Goal: Task Accomplishment & Management: Manage account settings

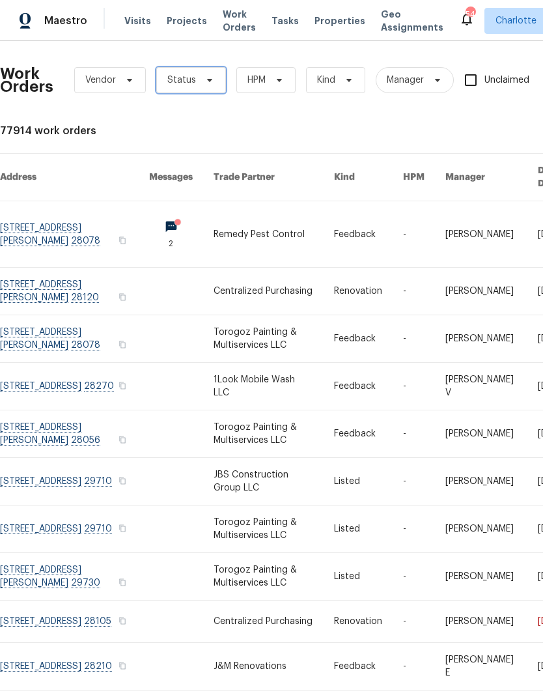
click at [204, 90] on span "Status" at bounding box center [191, 80] width 70 height 26
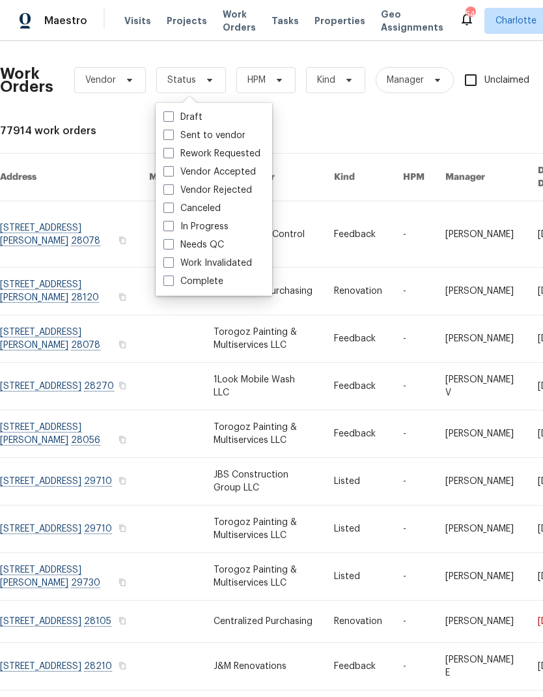
click at [212, 245] on label "Needs QC" at bounding box center [194, 244] width 61 height 13
click at [172, 245] on input "Needs QC" at bounding box center [168, 242] width 8 height 8
checkbox input "true"
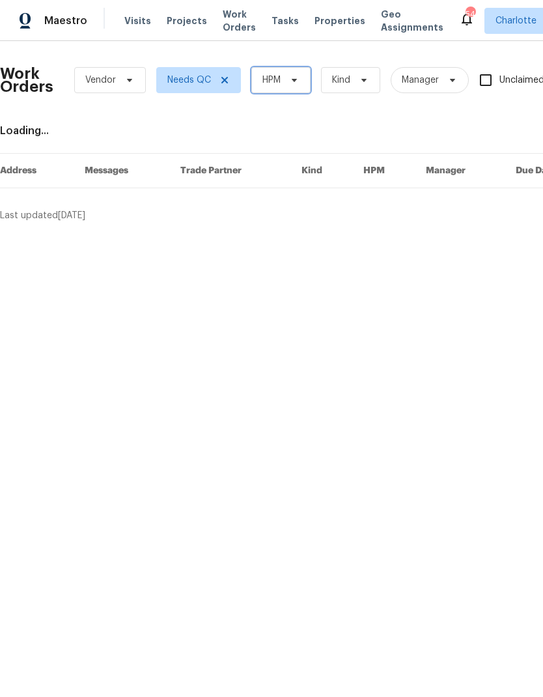
click at [291, 82] on icon at bounding box center [294, 80] width 10 height 10
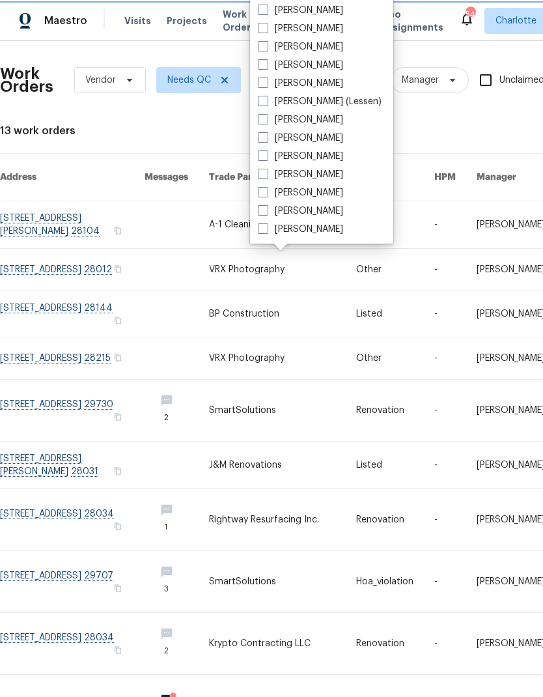
scroll to position [162, 0]
click at [313, 231] on label "[PERSON_NAME]" at bounding box center [300, 229] width 85 height 13
click at [267, 231] on input "[PERSON_NAME]" at bounding box center [262, 227] width 8 height 8
checkbox input "true"
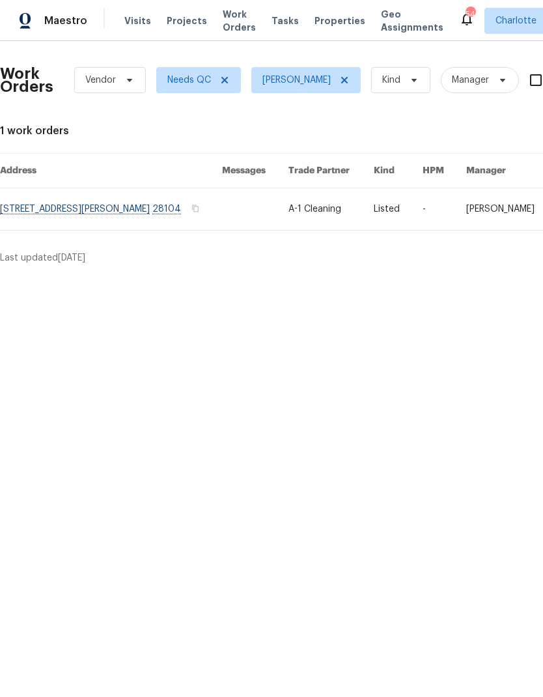
click at [184, 214] on link at bounding box center [111, 209] width 222 height 42
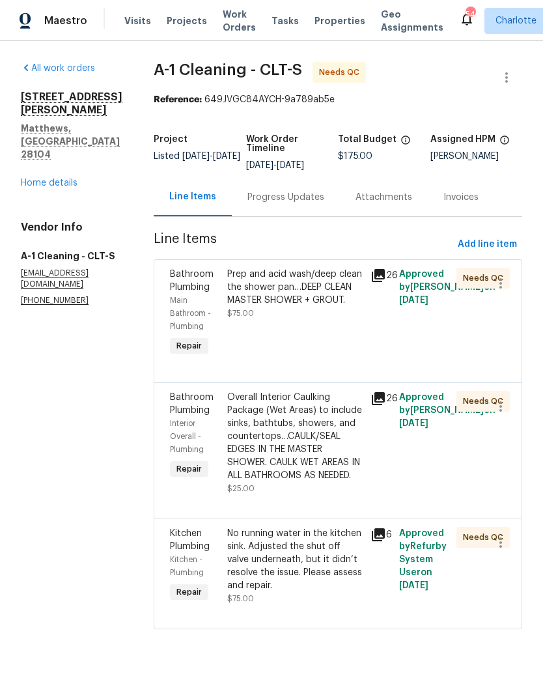
click at [300, 201] on div "Progress Updates" at bounding box center [286, 197] width 77 height 13
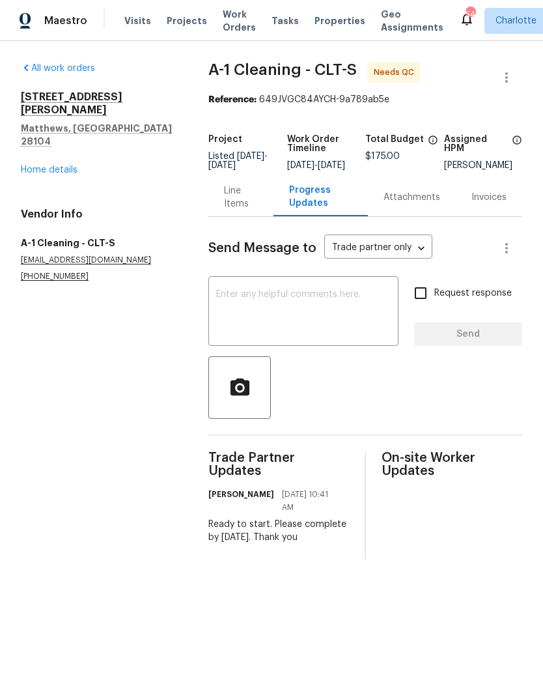
click at [252, 206] on div "Line Items" at bounding box center [241, 197] width 34 height 26
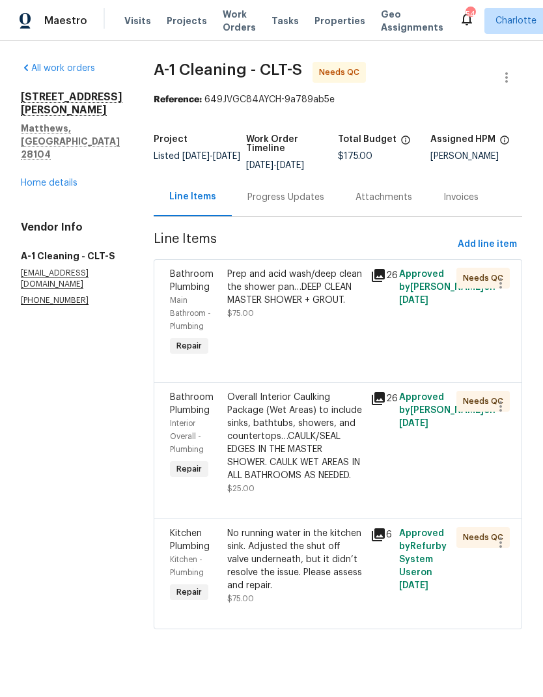
click at [320, 542] on div "No running water in the kitchen sink. Adjusted the shut off valve underneath, b…" at bounding box center [295, 559] width 136 height 65
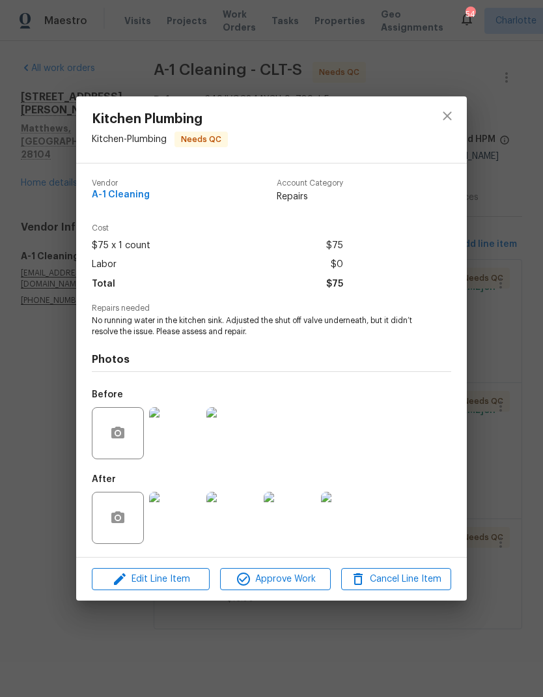
click at [196, 506] on img at bounding box center [175, 518] width 52 height 52
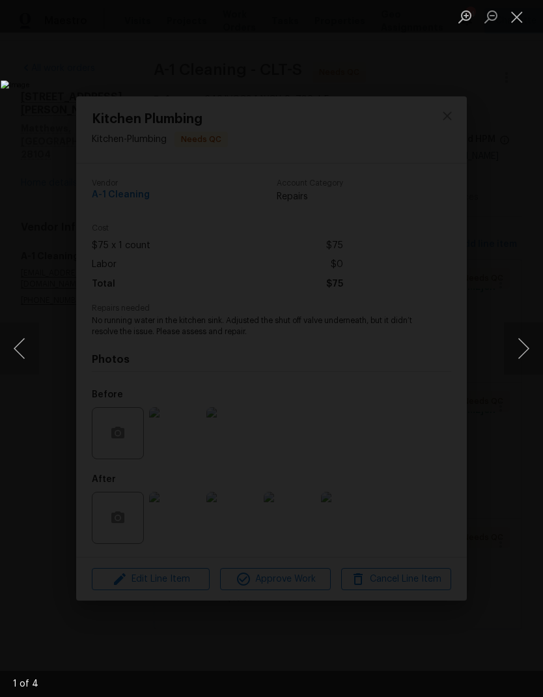
click at [513, 363] on button "Next image" at bounding box center [523, 349] width 39 height 52
click at [526, 349] on button "Next image" at bounding box center [523, 349] width 39 height 52
click at [529, 349] on button "Next image" at bounding box center [523, 349] width 39 height 52
click at [521, 347] on button "Next image" at bounding box center [523, 349] width 39 height 52
click at [525, 345] on button "Next image" at bounding box center [523, 349] width 39 height 52
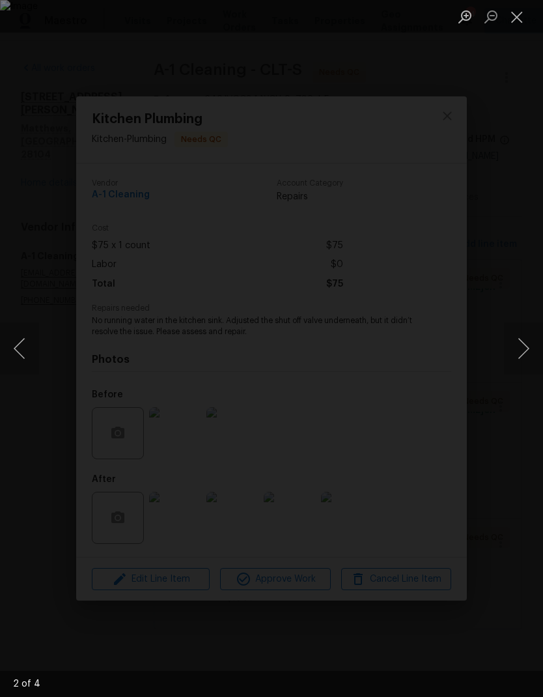
click at [525, 20] on button "Close lightbox" at bounding box center [517, 16] width 26 height 23
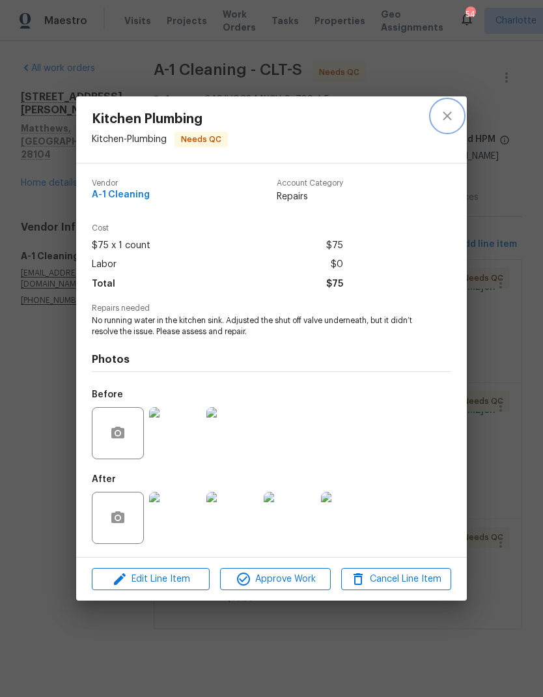
click at [449, 122] on icon "close" at bounding box center [448, 116] width 16 height 16
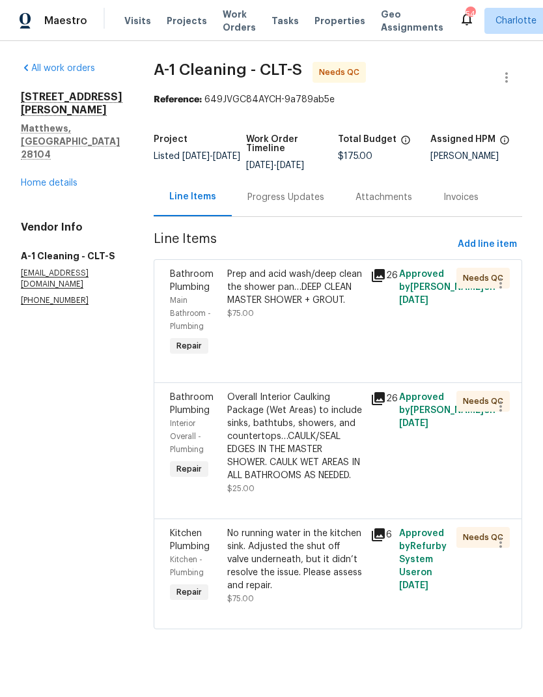
click at [304, 283] on div "Prep and acid wash/deep clean the shower pan…DEEP CLEAN MASTER SHOWER + GROUT." at bounding box center [295, 287] width 136 height 39
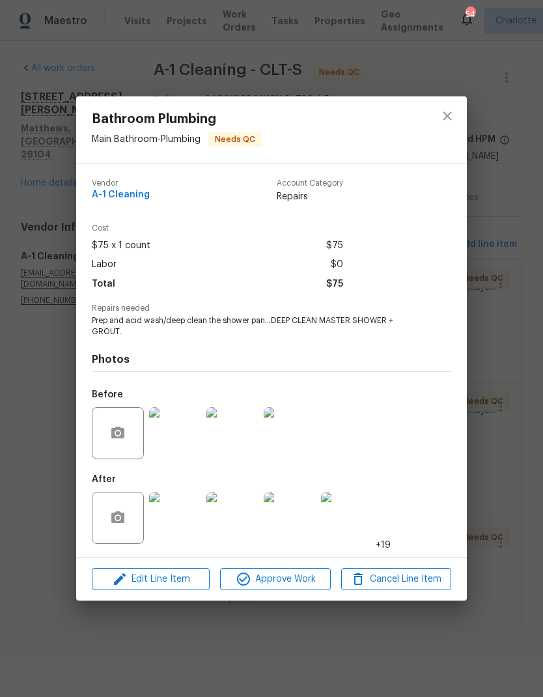
click at [193, 500] on img at bounding box center [175, 518] width 52 height 52
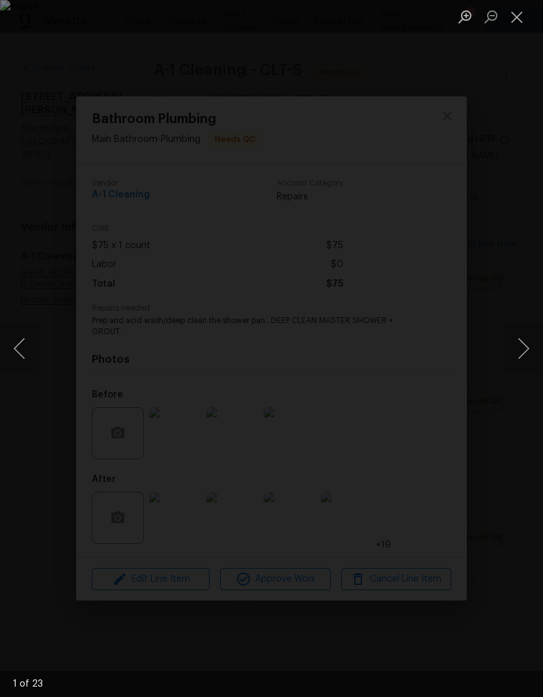
click at [525, 355] on button "Next image" at bounding box center [523, 349] width 39 height 52
click at [513, 338] on button "Next image" at bounding box center [523, 349] width 39 height 52
click at [513, 349] on button "Next image" at bounding box center [523, 349] width 39 height 52
click at [504, 349] on button "Next image" at bounding box center [523, 349] width 39 height 52
click at [528, 342] on button "Next image" at bounding box center [523, 349] width 39 height 52
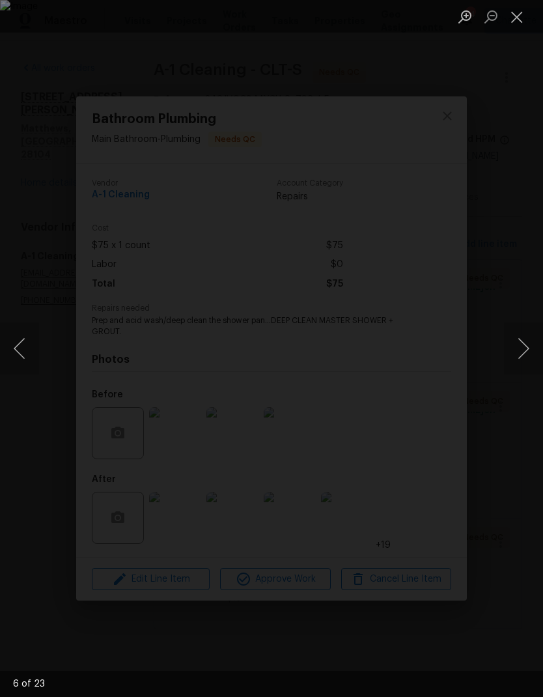
click at [515, 345] on button "Next image" at bounding box center [523, 349] width 39 height 52
click at [517, 336] on button "Next image" at bounding box center [523, 349] width 39 height 52
click at [521, 324] on button "Next image" at bounding box center [523, 349] width 39 height 52
click at [522, 330] on button "Next image" at bounding box center [523, 349] width 39 height 52
click at [519, 343] on button "Next image" at bounding box center [523, 349] width 39 height 52
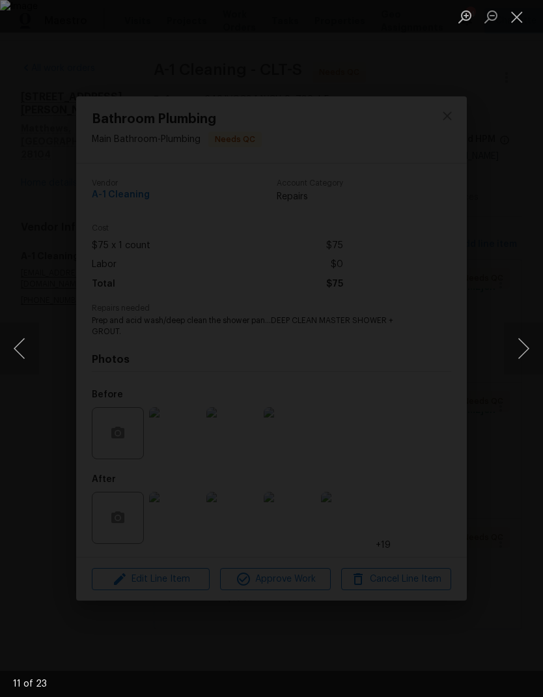
click at [523, 345] on button "Next image" at bounding box center [523, 349] width 39 height 52
click at [528, 345] on button "Next image" at bounding box center [523, 349] width 39 height 52
click at [523, 332] on button "Next image" at bounding box center [523, 349] width 39 height 52
click at [528, 343] on button "Next image" at bounding box center [523, 349] width 39 height 52
click at [517, 338] on button "Next image" at bounding box center [523, 349] width 39 height 52
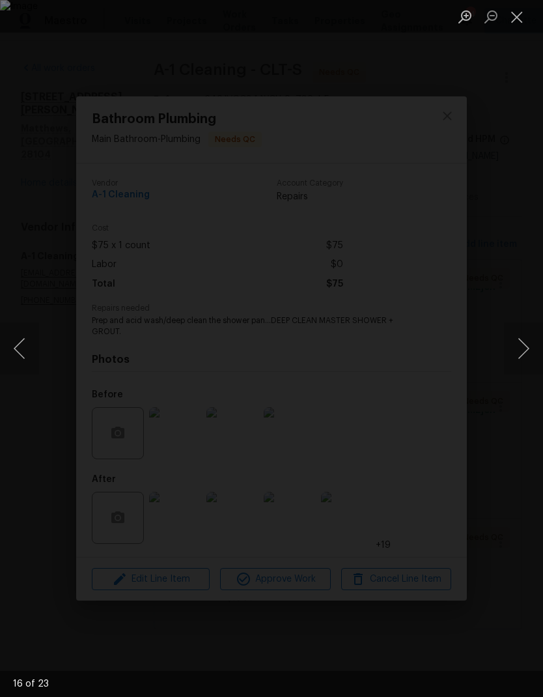
click at [523, 340] on button "Next image" at bounding box center [523, 349] width 39 height 52
click at [534, 335] on button "Next image" at bounding box center [523, 349] width 39 height 52
click at [521, 337] on button "Next image" at bounding box center [523, 349] width 39 height 52
click at [523, 328] on button "Next image" at bounding box center [523, 349] width 39 height 52
click at [525, 338] on button "Next image" at bounding box center [523, 349] width 39 height 52
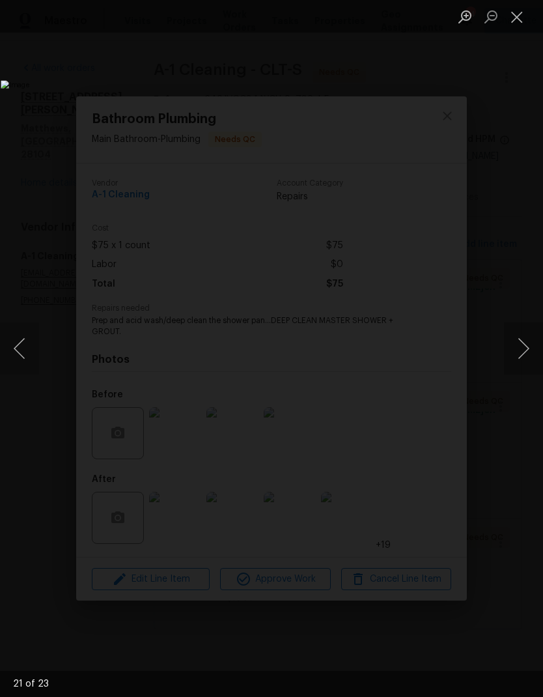
click at [529, 341] on button "Next image" at bounding box center [523, 349] width 39 height 52
click at [534, 352] on button "Next image" at bounding box center [523, 349] width 39 height 52
click at [527, 360] on button "Next image" at bounding box center [523, 349] width 39 height 52
click at [501, 74] on div "Lightbox" at bounding box center [271, 348] width 543 height 697
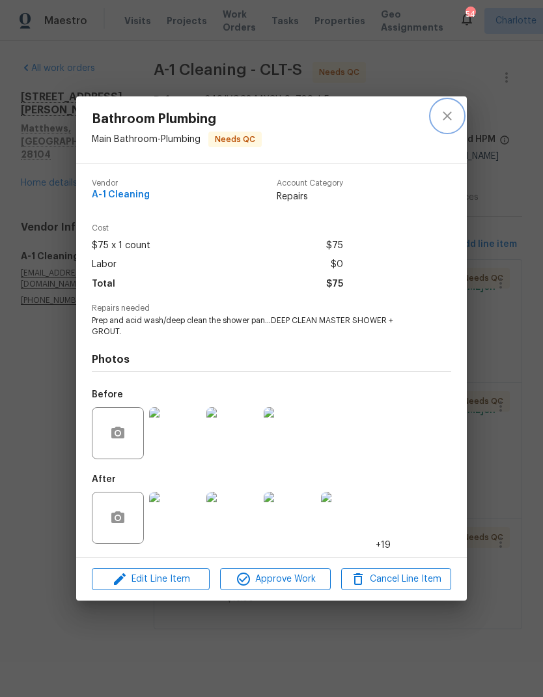
click at [448, 125] on button "close" at bounding box center [447, 115] width 31 height 31
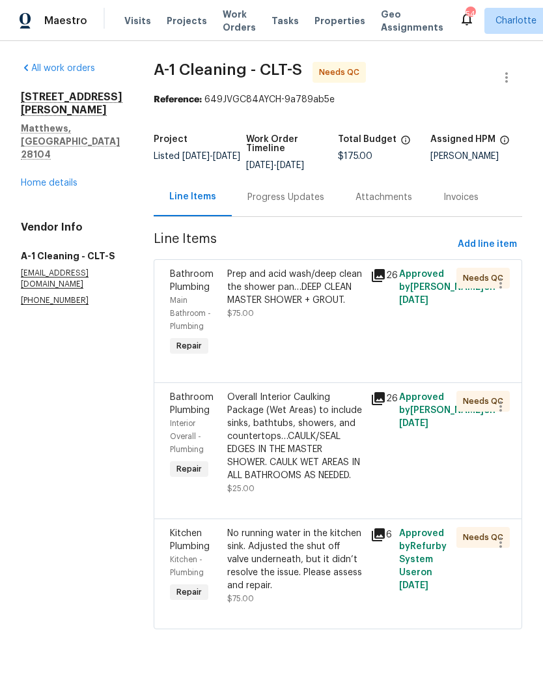
click at [306, 412] on div "Overall Interior Caulking Package (Wet Areas) to include sinks, bathtubs, showe…" at bounding box center [295, 436] width 136 height 91
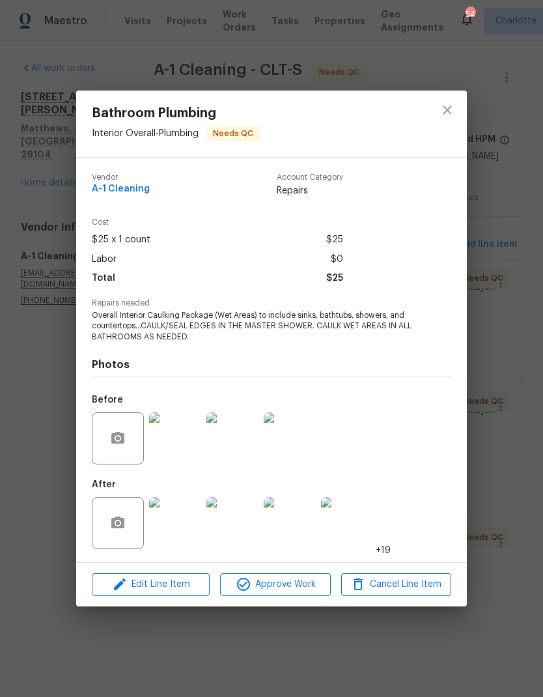
click at [184, 517] on img at bounding box center [175, 523] width 52 height 52
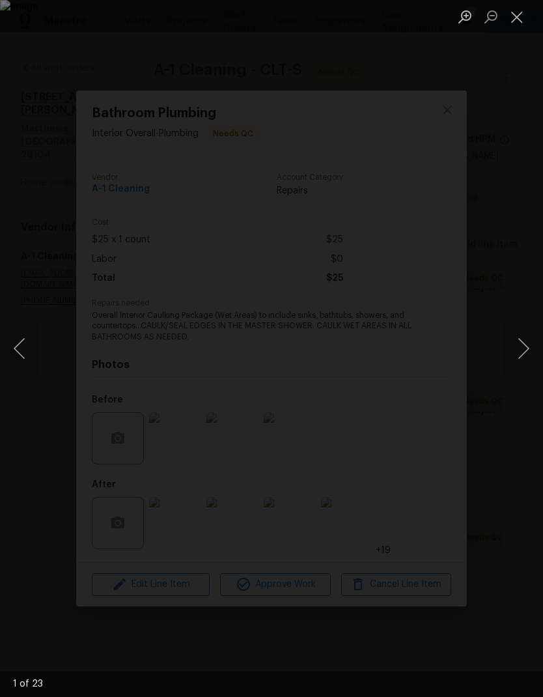
click at [520, 345] on button "Next image" at bounding box center [523, 349] width 39 height 52
click at [518, 351] on button "Next image" at bounding box center [523, 349] width 39 height 52
click at [525, 339] on button "Next image" at bounding box center [523, 349] width 39 height 52
click at [527, 334] on button "Next image" at bounding box center [523, 349] width 39 height 52
click at [525, 338] on button "Next image" at bounding box center [523, 349] width 39 height 52
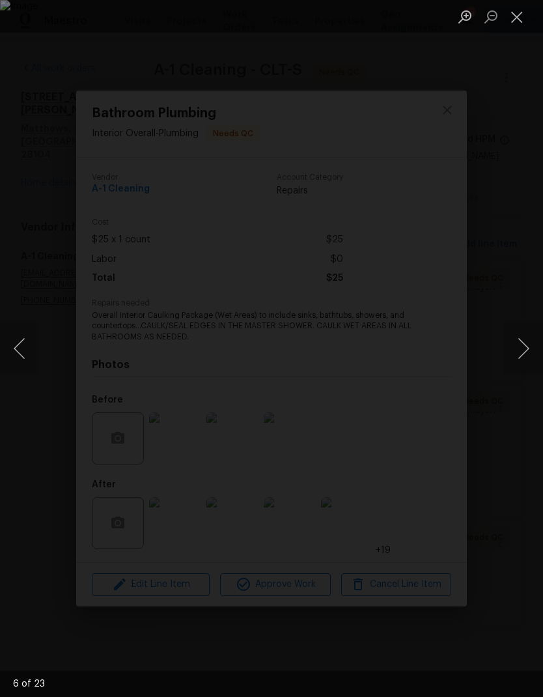
click at [524, 343] on button "Next image" at bounding box center [523, 349] width 39 height 52
click at [526, 338] on button "Next image" at bounding box center [523, 349] width 39 height 52
click at [526, 339] on button "Next image" at bounding box center [523, 349] width 39 height 52
click at [521, 341] on button "Next image" at bounding box center [523, 349] width 39 height 52
click at [29, 348] on button "Previous image" at bounding box center [19, 349] width 39 height 52
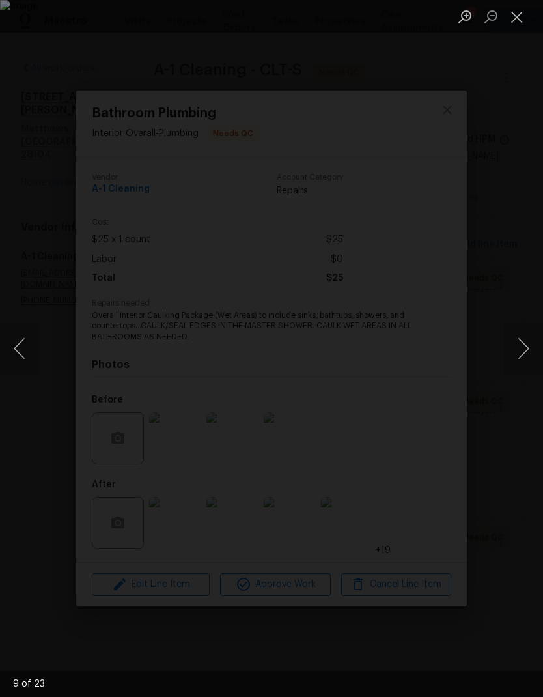
click at [528, 334] on button "Next image" at bounding box center [523, 349] width 39 height 52
click at [528, 349] on button "Next image" at bounding box center [523, 349] width 39 height 52
click at [526, 360] on button "Next image" at bounding box center [523, 349] width 39 height 52
click at [527, 354] on button "Next image" at bounding box center [523, 349] width 39 height 52
click at [529, 364] on button "Next image" at bounding box center [523, 349] width 39 height 52
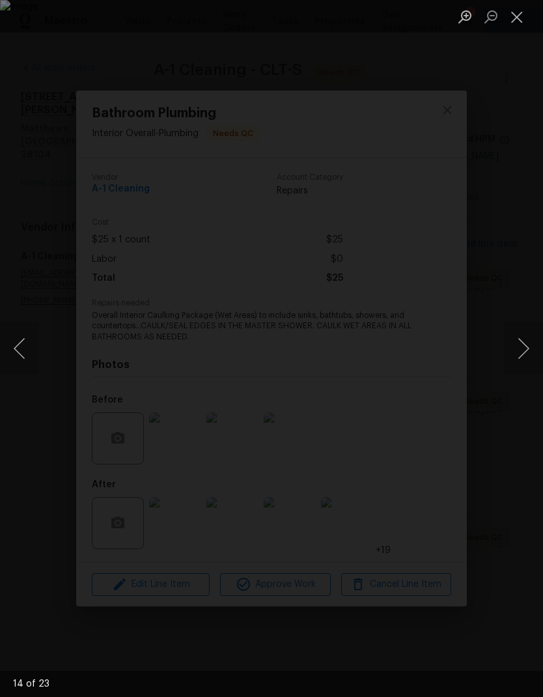
click at [521, 12] on button "Close lightbox" at bounding box center [517, 16] width 26 height 23
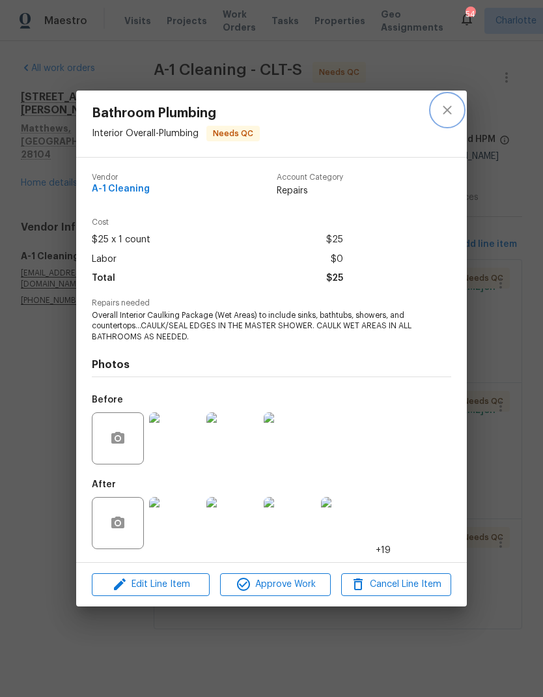
click at [453, 114] on icon "close" at bounding box center [448, 110] width 16 height 16
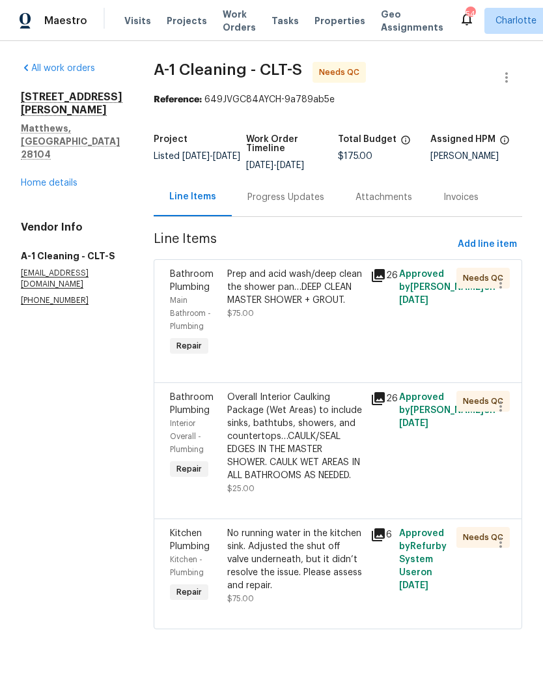
click at [328, 289] on div "Prep and acid wash/deep clean the shower pan…DEEP CLEAN MASTER SHOWER + GROUT." at bounding box center [295, 287] width 136 height 39
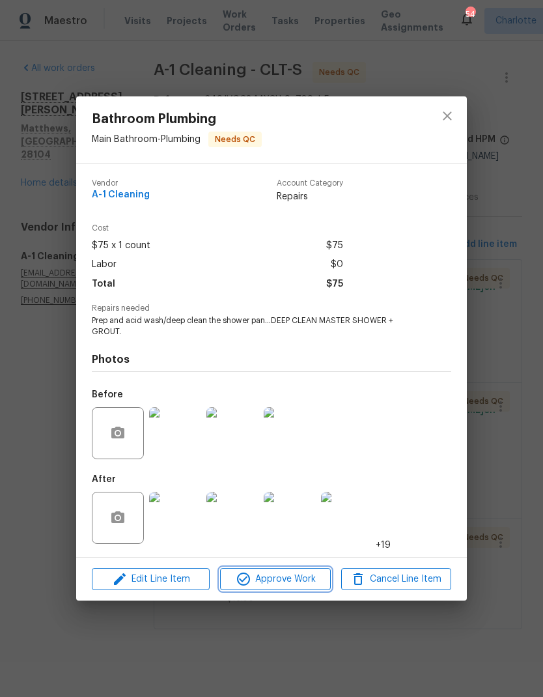
click at [309, 582] on span "Approve Work" at bounding box center [275, 579] width 102 height 16
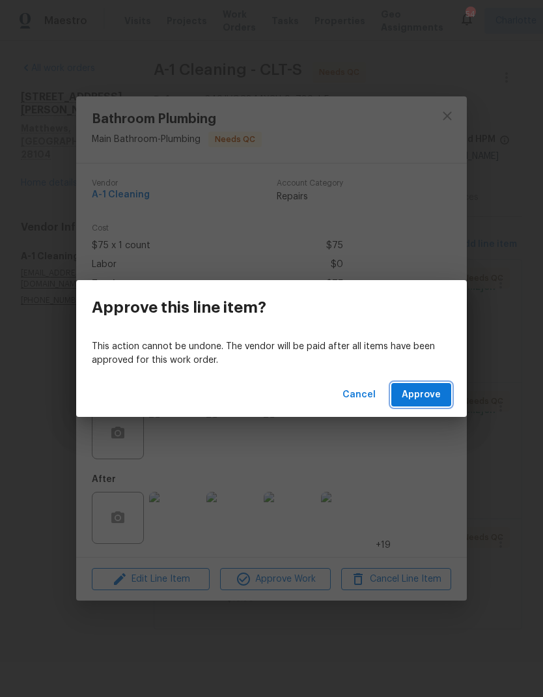
click at [435, 401] on span "Approve" at bounding box center [421, 395] width 39 height 16
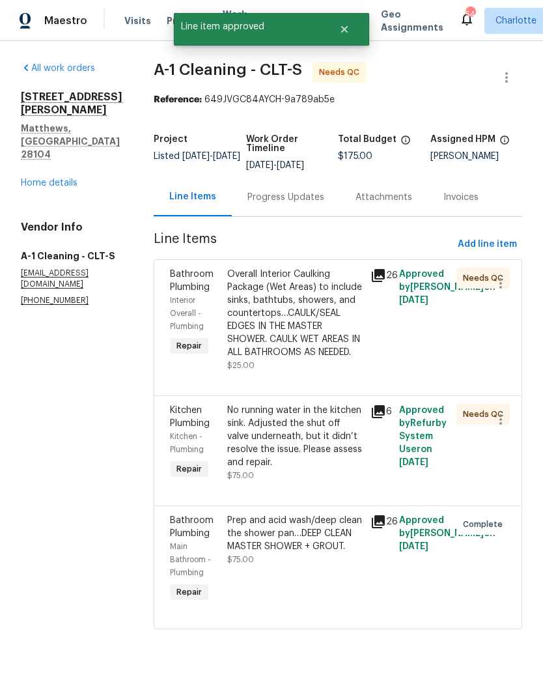
click at [321, 298] on div "Overall Interior Caulking Package (Wet Areas) to include sinks, bathtubs, showe…" at bounding box center [295, 313] width 136 height 91
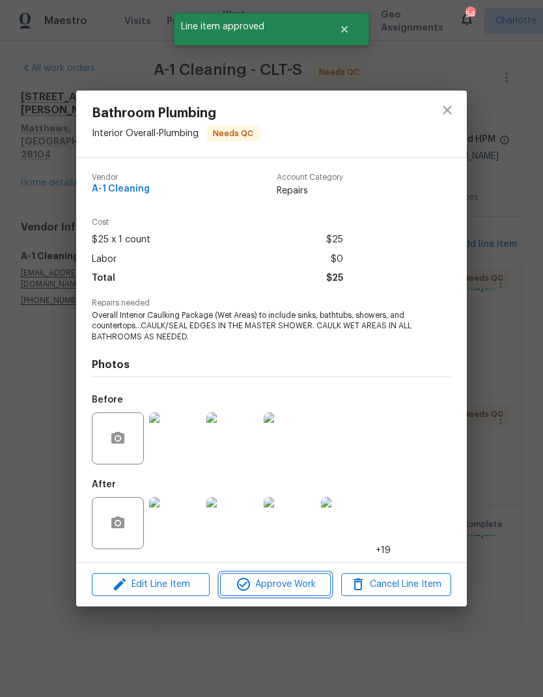
click at [302, 594] on button "Approve Work" at bounding box center [275, 584] width 110 height 23
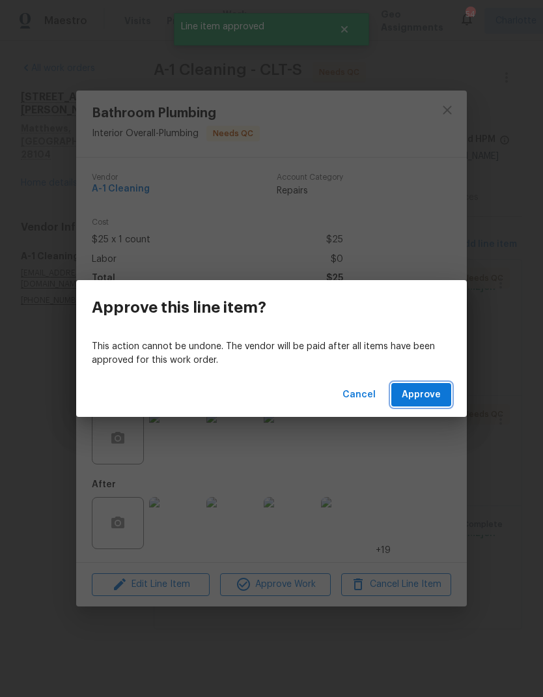
click at [439, 384] on button "Approve" at bounding box center [422, 395] width 60 height 24
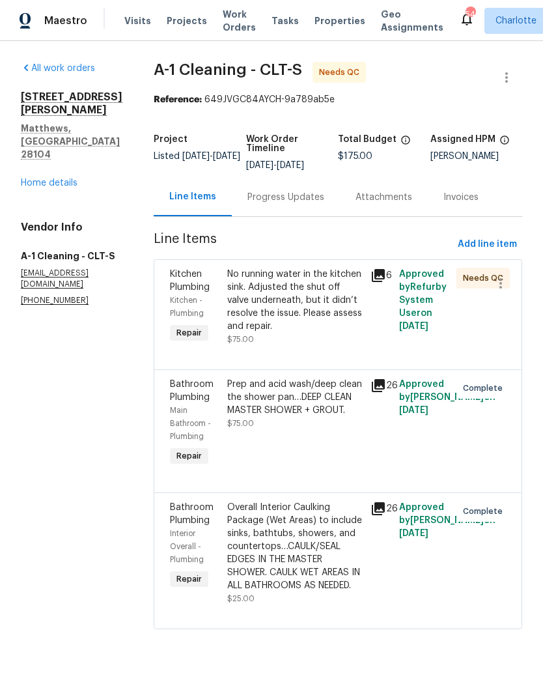
click at [328, 282] on div "No running water in the kitchen sink. Adjusted the shut off valve underneath, b…" at bounding box center [295, 300] width 136 height 65
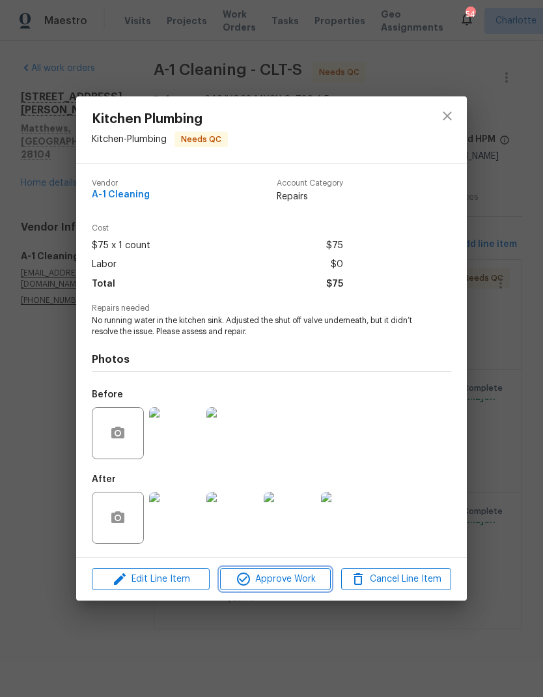
click at [280, 590] on button "Approve Work" at bounding box center [275, 579] width 110 height 23
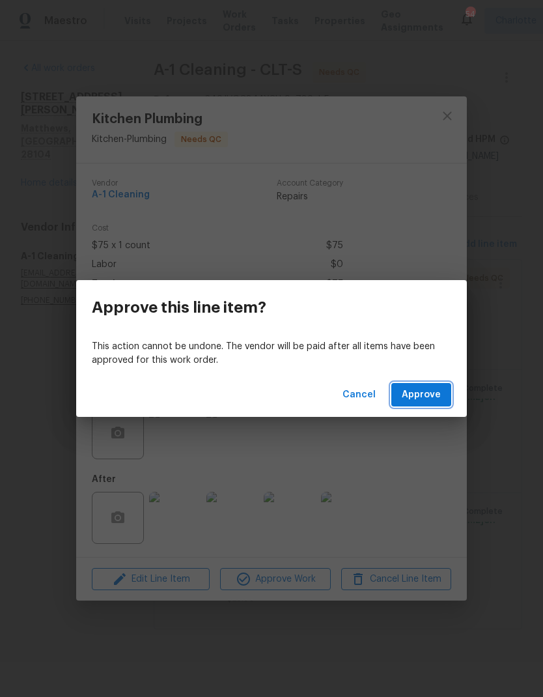
click at [432, 390] on span "Approve" at bounding box center [421, 395] width 39 height 16
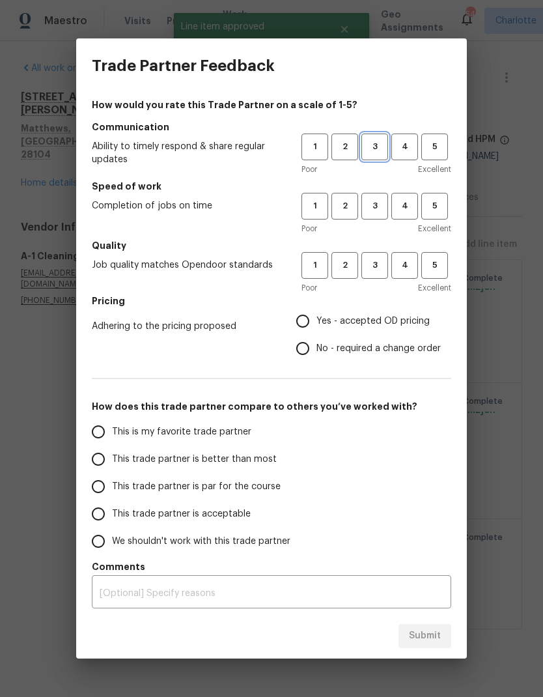
click at [379, 152] on span "3" at bounding box center [375, 146] width 24 height 15
click at [379, 207] on span "3" at bounding box center [375, 206] width 24 height 15
click at [376, 274] on button "3" at bounding box center [375, 265] width 27 height 27
click at [307, 325] on input "Yes - accepted OD pricing" at bounding box center [302, 321] width 27 height 27
radio input "true"
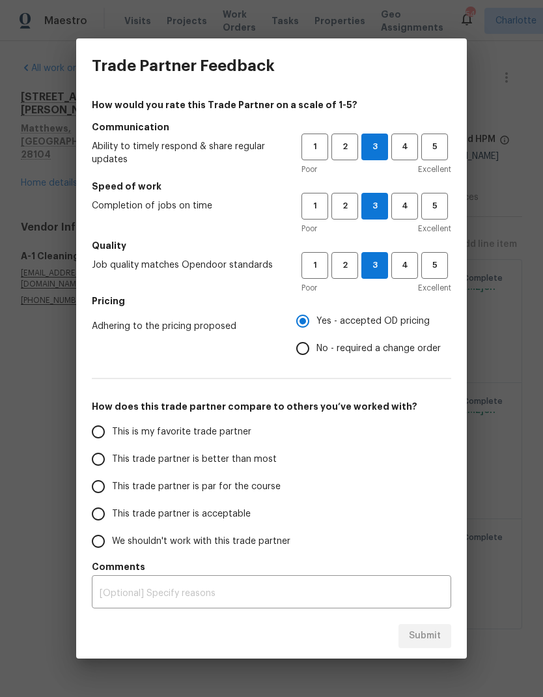
click at [93, 457] on input "This trade partner is better than most" at bounding box center [98, 459] width 27 height 27
click at [421, 625] on button "Submit" at bounding box center [425, 636] width 53 height 24
radio input "true"
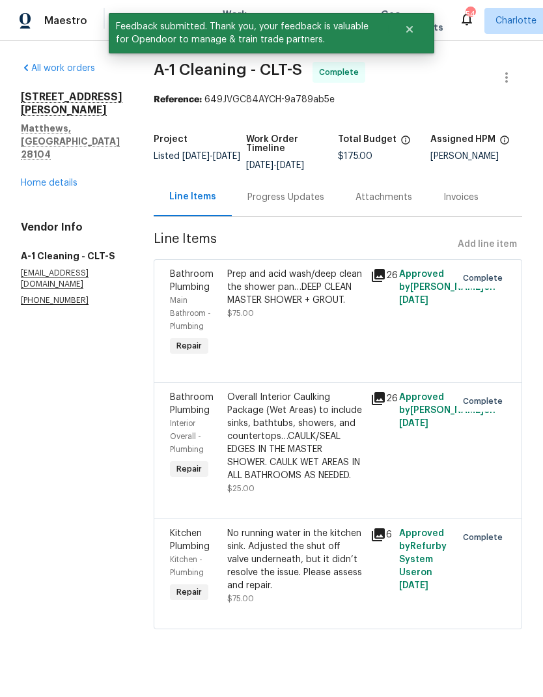
click at [76, 179] on link "Home details" at bounding box center [49, 183] width 57 height 9
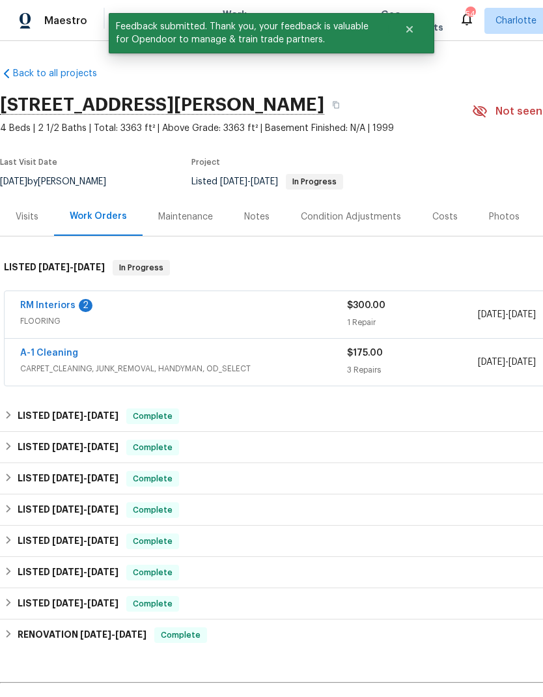
click at [87, 302] on div "2" at bounding box center [86, 305] width 14 height 13
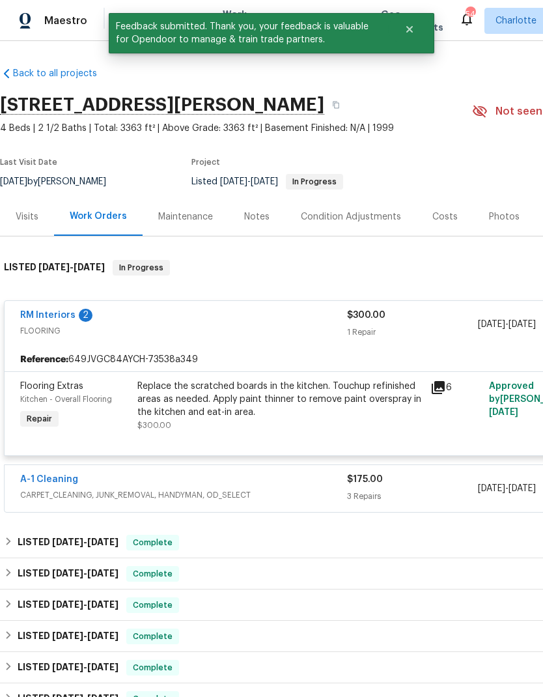
click at [61, 319] on link "RM Interiors" at bounding box center [47, 315] width 55 height 9
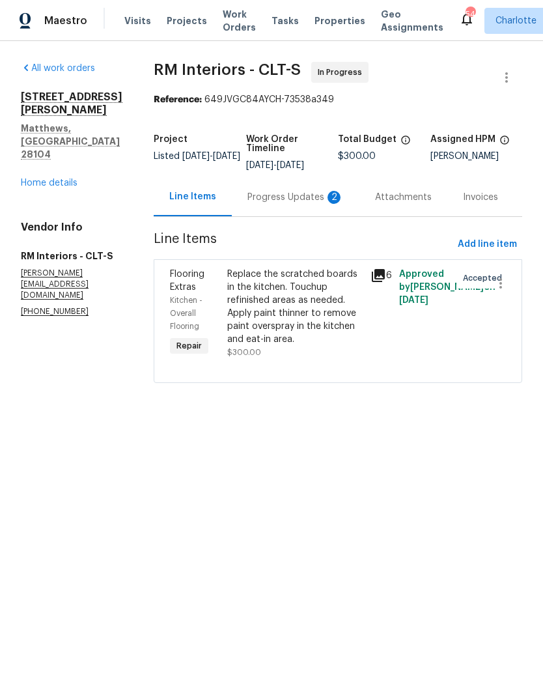
click at [312, 201] on div "Progress Updates 2" at bounding box center [296, 197] width 96 height 13
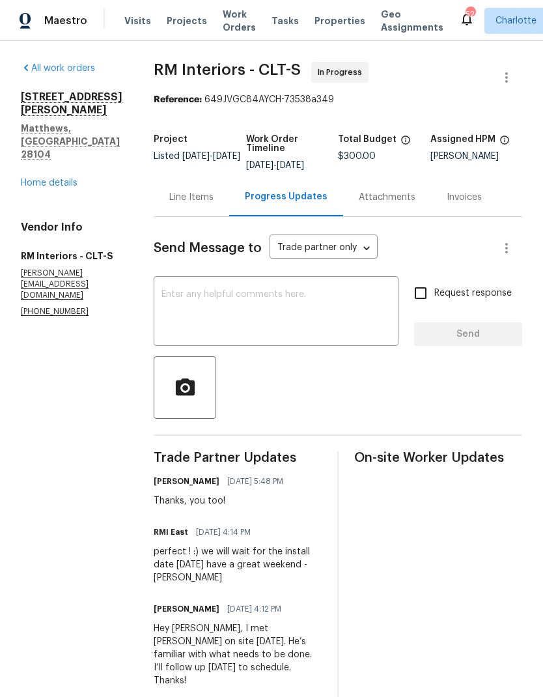
click at [338, 283] on div "x ​" at bounding box center [276, 313] width 245 height 66
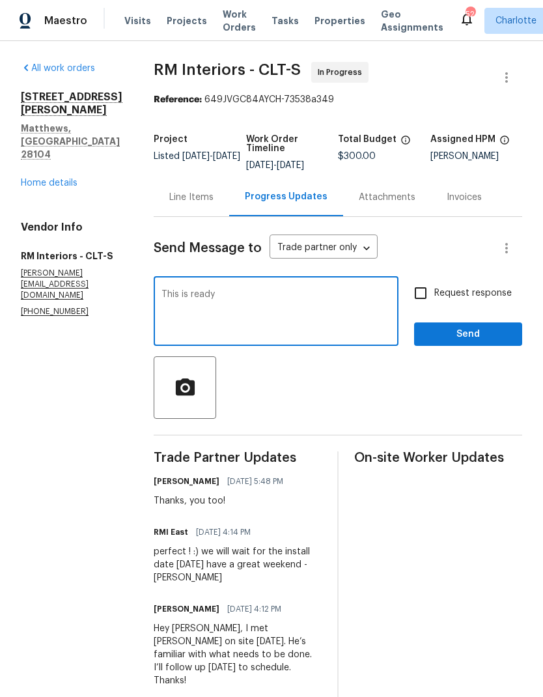
type textarea "This"
click at [172, 295] on textarea "Hey Louis how’s it going man" at bounding box center [276, 313] width 229 height 46
click at [171, 295] on textarea "Hey Louis how’s it going man" at bounding box center [276, 313] width 229 height 46
type textarea "Hey Louis how’s it going man"
click at [165, 285] on div "Hey Louis how’s it going man x ​" at bounding box center [276, 313] width 245 height 66
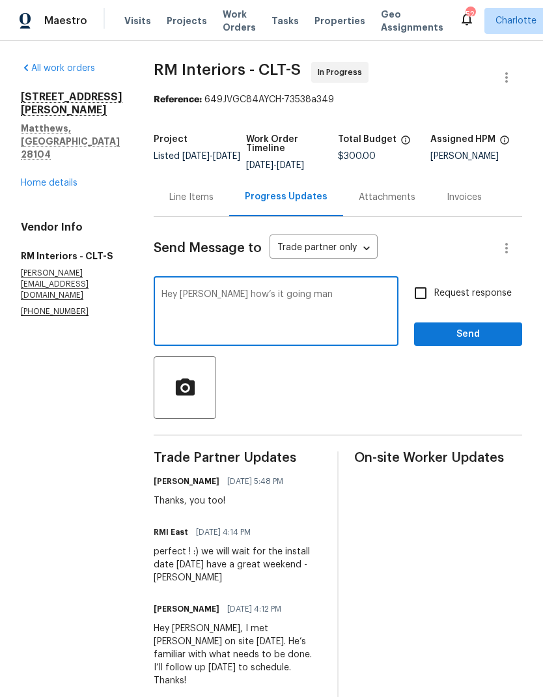
click at [167, 298] on textarea "Hey Louis how’s it going man" at bounding box center [276, 313] width 229 height 46
click at [166, 298] on textarea "Hey Louis how’s it going man" at bounding box center [276, 313] width 229 height 46
click at [72, 176] on div "All work orders 2683 Beulah Church Rd Matthews, NC 28104 Home details Vendor In…" at bounding box center [72, 190] width 102 height 256
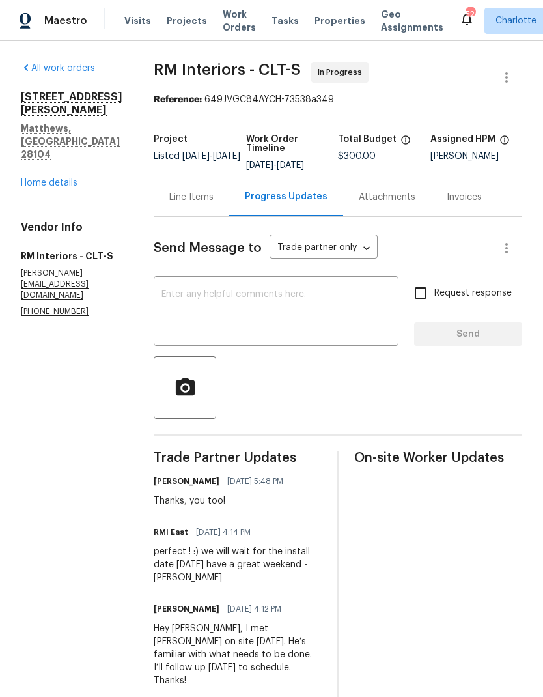
click at [73, 179] on link "Home details" at bounding box center [49, 183] width 57 height 9
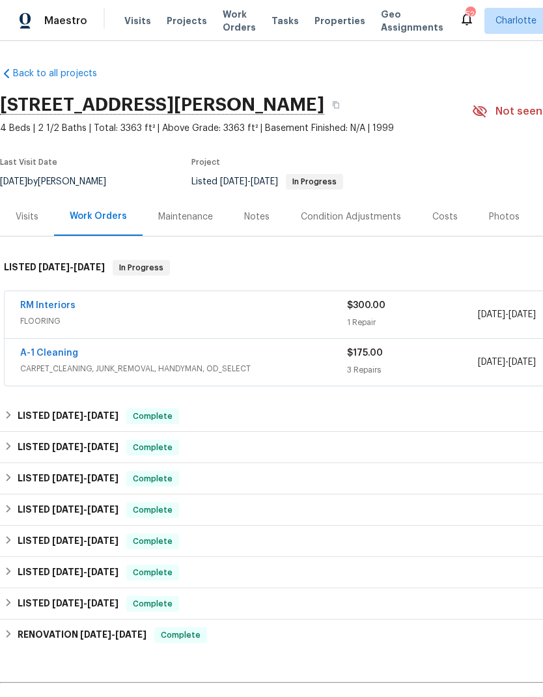
click at [35, 307] on link "RM Interiors" at bounding box center [47, 305] width 55 height 9
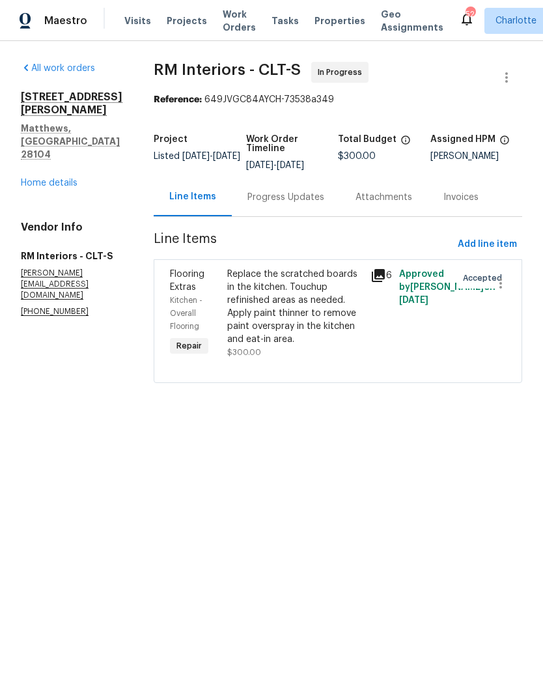
click at [308, 298] on div "Replace the scratched boards in the kitchen. Touchup refinished areas as needed…" at bounding box center [295, 307] width 136 height 78
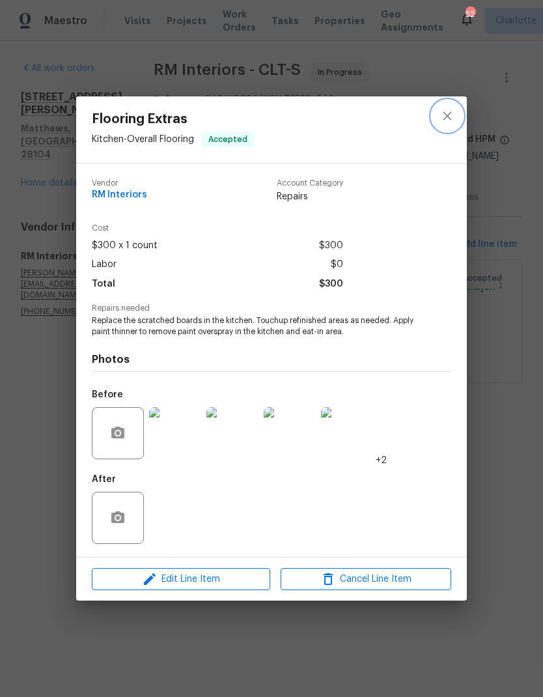
click at [446, 125] on button "close" at bounding box center [447, 115] width 31 height 31
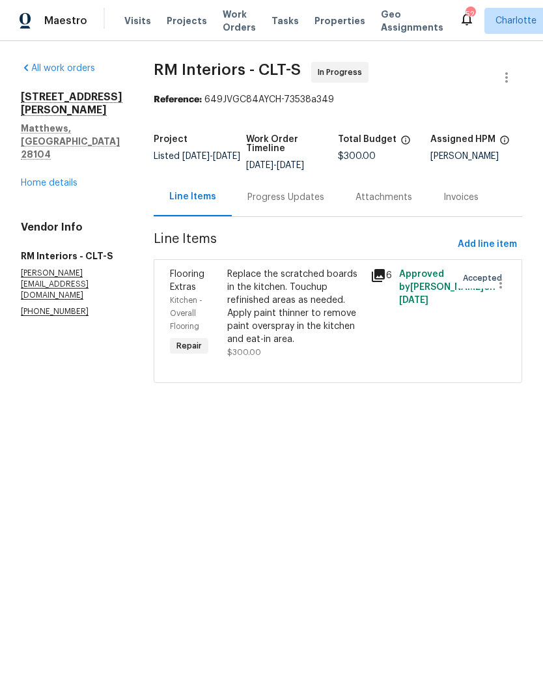
click at [280, 183] on div "Progress Updates" at bounding box center [286, 197] width 108 height 38
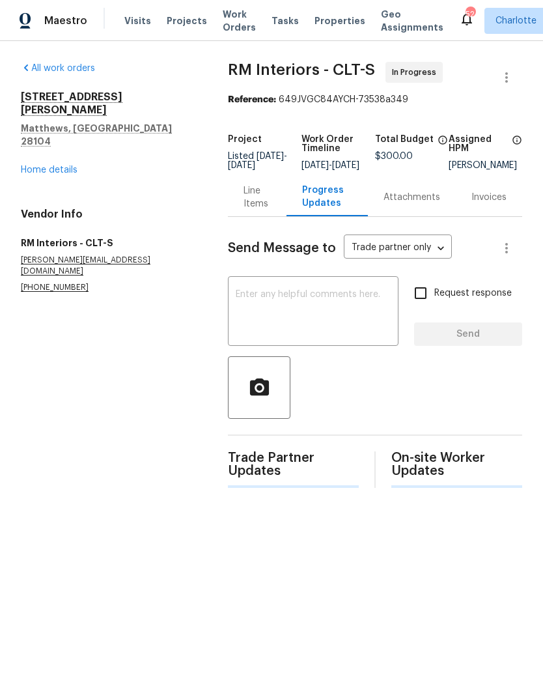
click at [320, 318] on textarea at bounding box center [313, 313] width 155 height 46
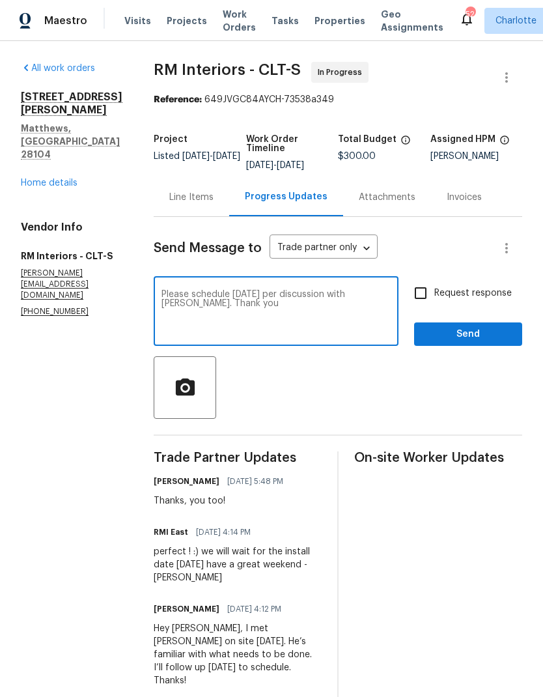
click at [167, 298] on textarea "Please schedule on Wednesday per discussion with Louis. Thank you" at bounding box center [276, 313] width 229 height 46
click at [169, 305] on textarea "Please schedule on Wednesday per discussion with Louis. Thank you" at bounding box center [276, 313] width 229 height 46
type textarea "Please schedule on Wednesday per discussion with Luis. Thank you"
click at [423, 283] on input "Request response" at bounding box center [420, 293] width 27 height 27
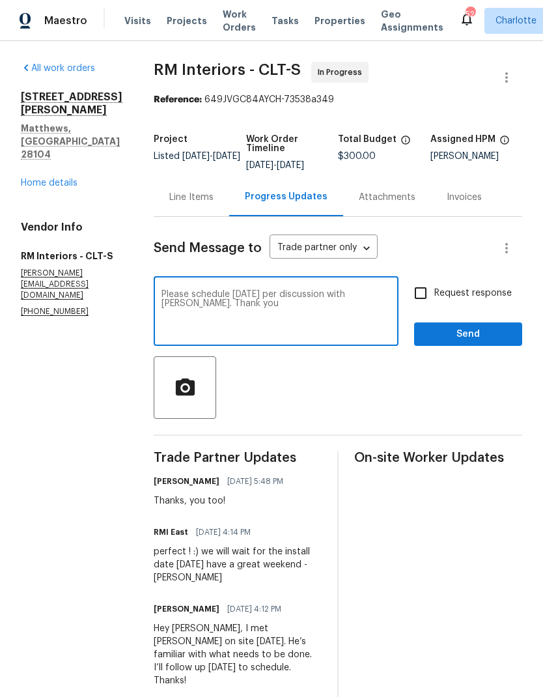
checkbox input "true"
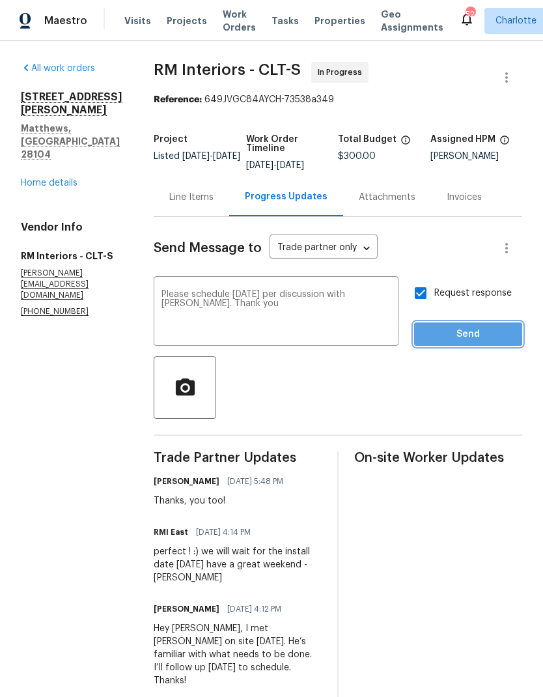
click at [457, 331] on span "Send" at bounding box center [468, 334] width 87 height 16
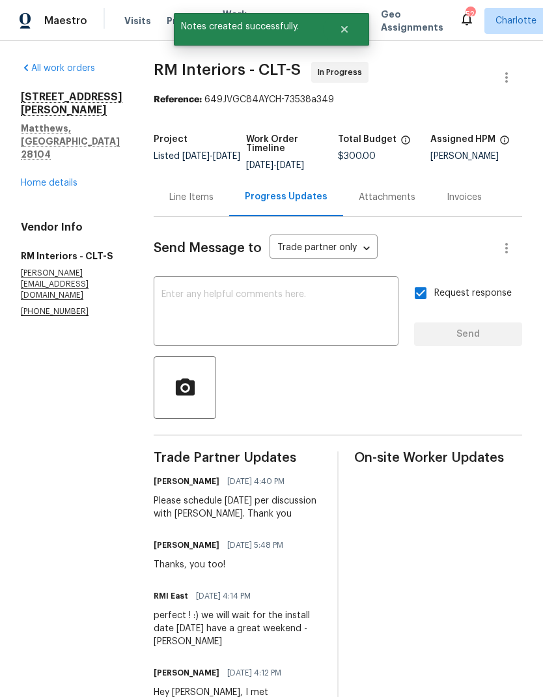
click at [65, 179] on link "Home details" at bounding box center [49, 183] width 57 height 9
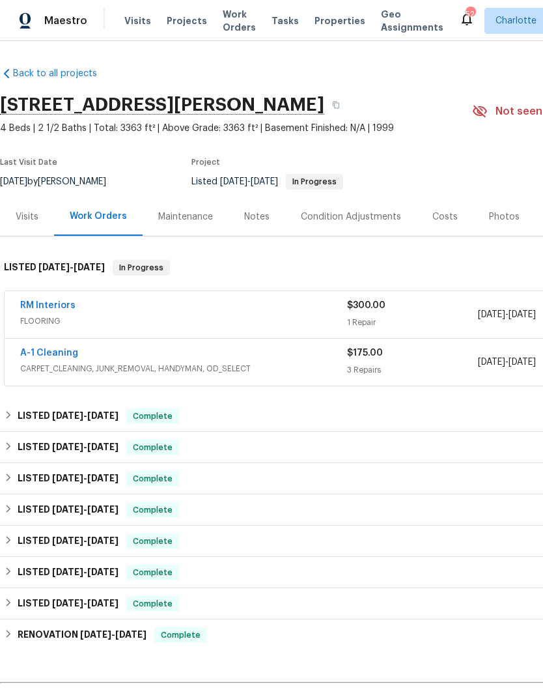
click at [71, 24] on span "Maestro" at bounding box center [65, 20] width 43 height 13
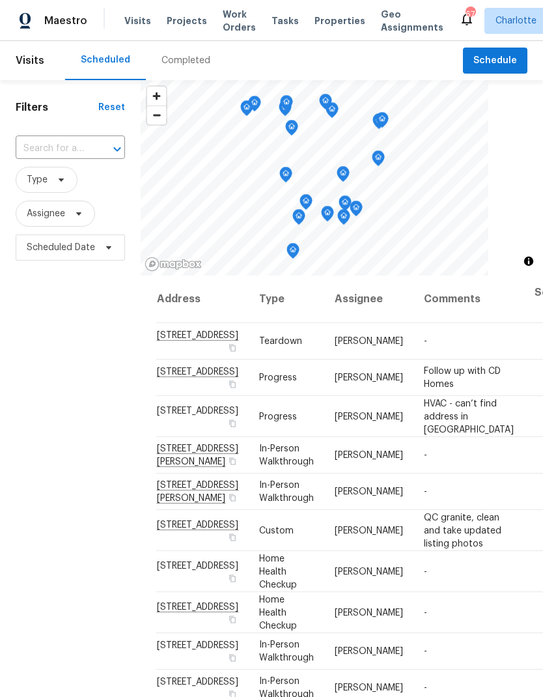
click at [230, 25] on span "Work Orders" at bounding box center [239, 21] width 33 height 26
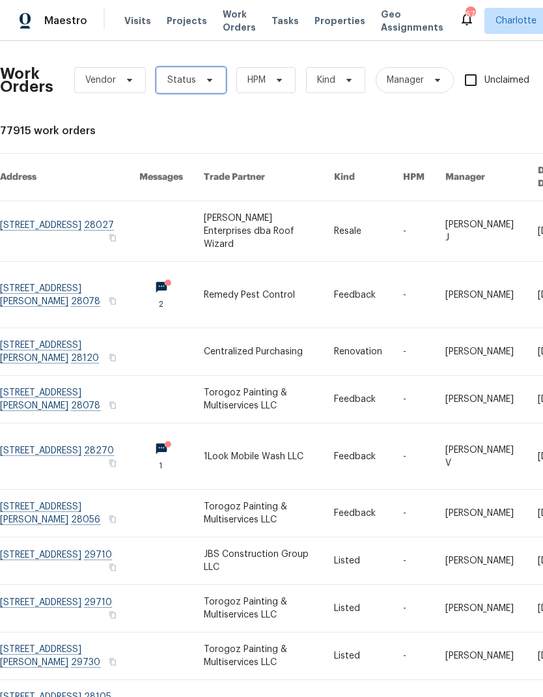
click at [195, 89] on span "Status" at bounding box center [191, 80] width 70 height 26
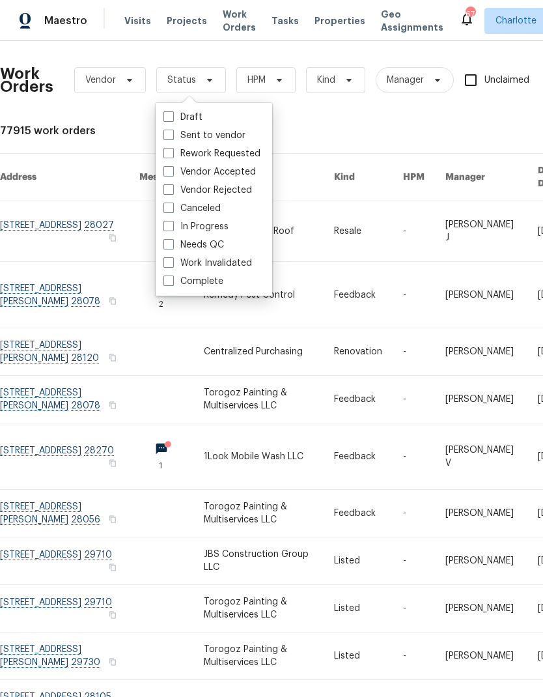
click at [222, 245] on label "Needs QC" at bounding box center [194, 244] width 61 height 13
click at [172, 245] on input "Needs QC" at bounding box center [168, 242] width 8 height 8
checkbox input "true"
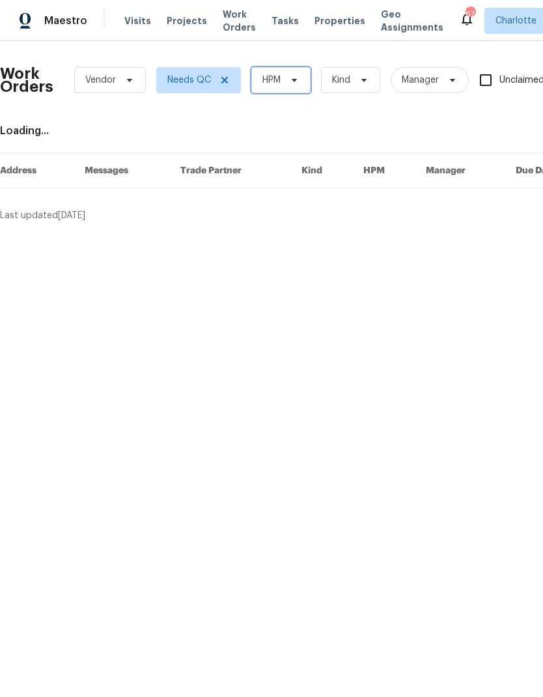
click at [283, 79] on span "HPM" at bounding box center [281, 80] width 59 height 26
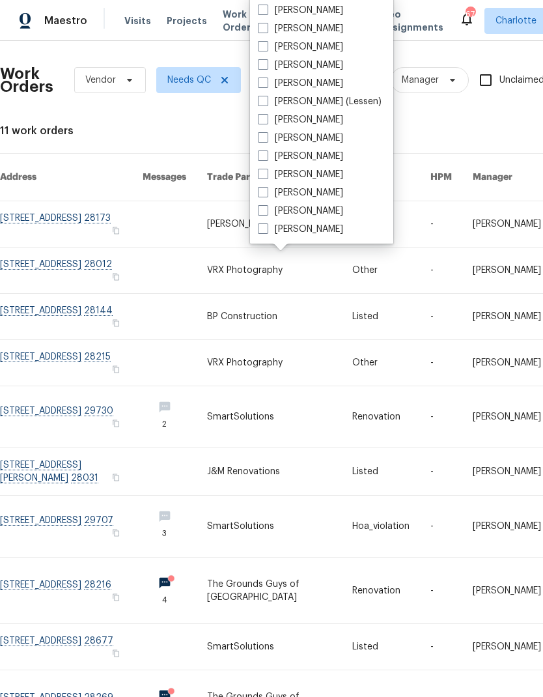
scroll to position [162, 0]
click at [311, 234] on label "[PERSON_NAME]" at bounding box center [300, 229] width 85 height 13
click at [267, 231] on input "[PERSON_NAME]" at bounding box center [262, 227] width 8 height 8
checkbox input "true"
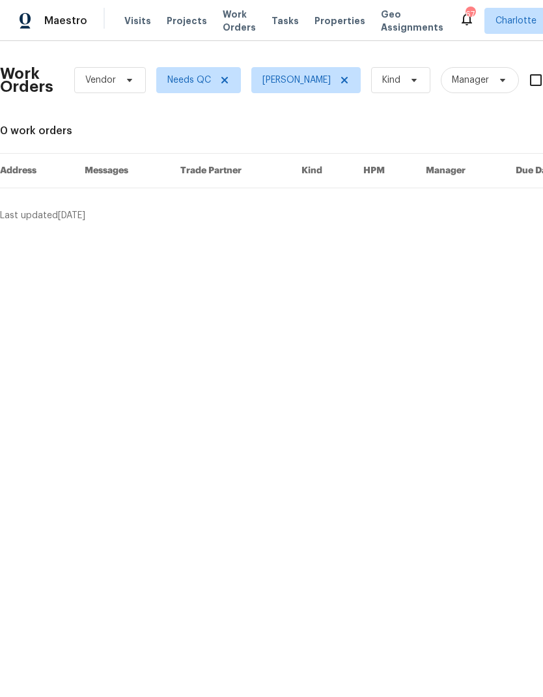
click at [67, 27] on span "Maestro" at bounding box center [65, 20] width 43 height 13
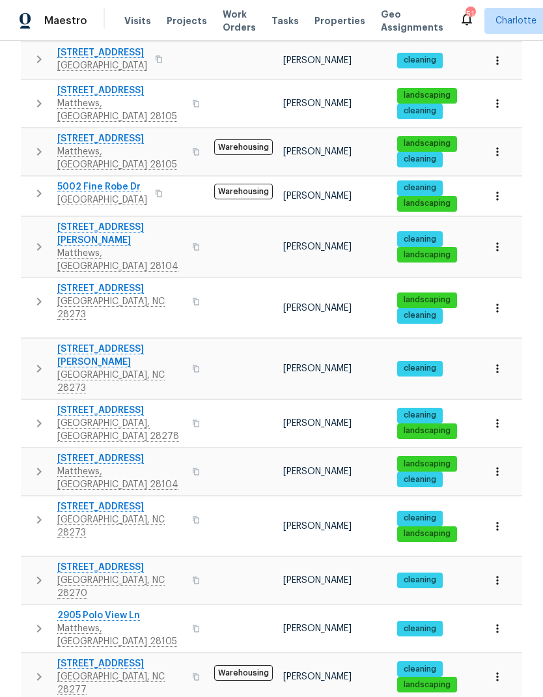
scroll to position [612, 0]
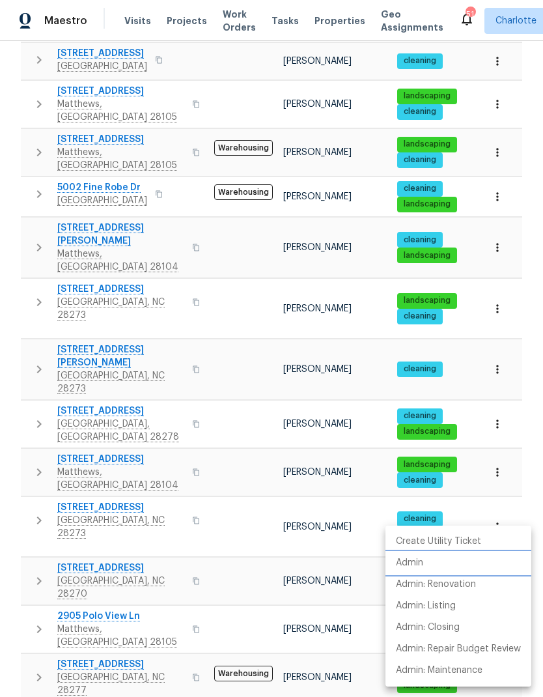
click at [424, 566] on p "Admin" at bounding box center [409, 563] width 27 height 14
click at [40, 507] on div at bounding box center [271, 348] width 543 height 697
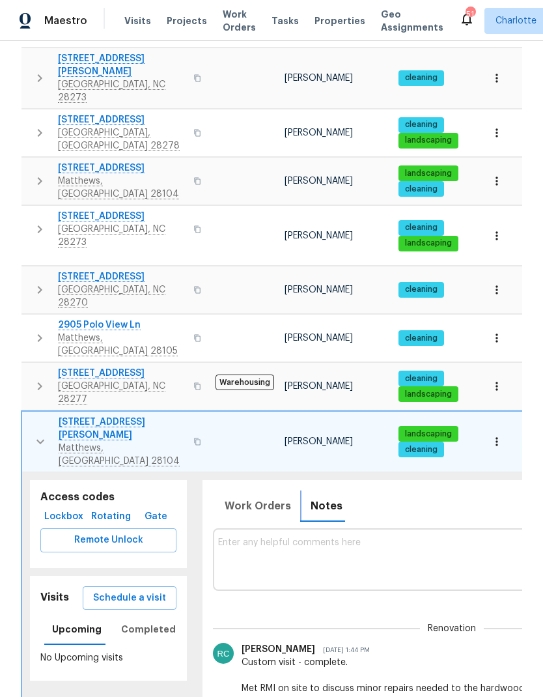
scroll to position [918, 0]
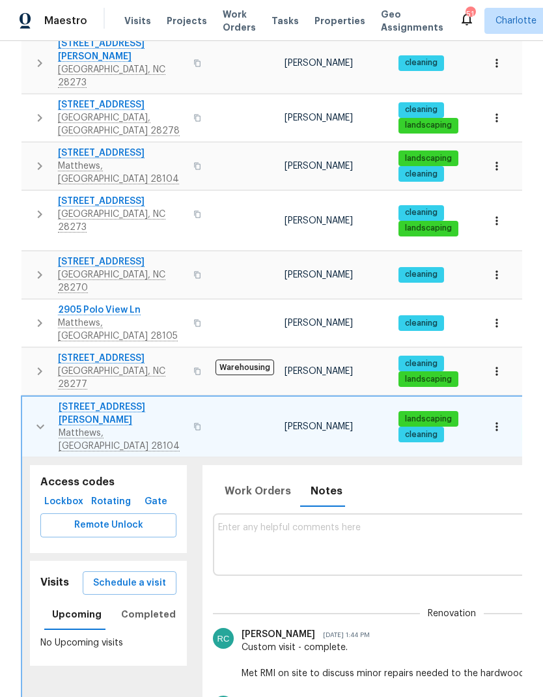
click at [330, 523] on textarea at bounding box center [452, 545] width 468 height 44
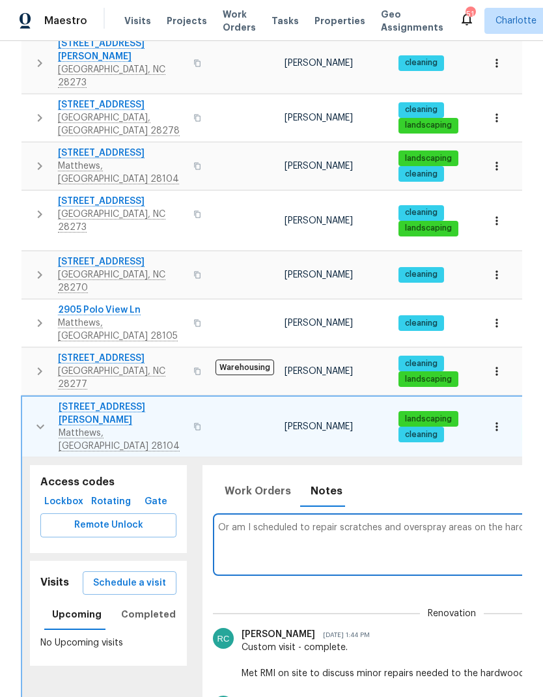
scroll to position [0, 191]
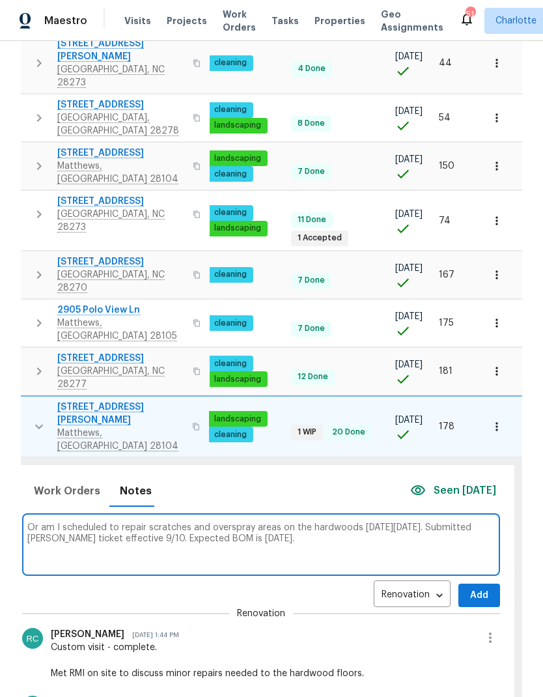
click at [61, 523] on textarea "Or am I scheduled to repair scratches and overspray areas on the hardwoods this…" at bounding box center [261, 545] width 468 height 44
click at [426, 523] on textarea "RMI scheduled to repair scratches and overspray areas on the hardwoods this Wed…" at bounding box center [261, 545] width 468 height 44
click at [434, 519] on div "RMI scheduled to repair scratches and overspray areas on the hardwoods this Wed…" at bounding box center [261, 545] width 468 height 52
click at [473, 523] on textarea "RMI scheduled to repair scratches and overspray areas on the hardwoods this Wed…" at bounding box center [261, 545] width 468 height 44
click at [437, 523] on textarea "RMI scheduled to repair scratches and overspray areas on the hardwoods this Wed…" at bounding box center [261, 545] width 468 height 44
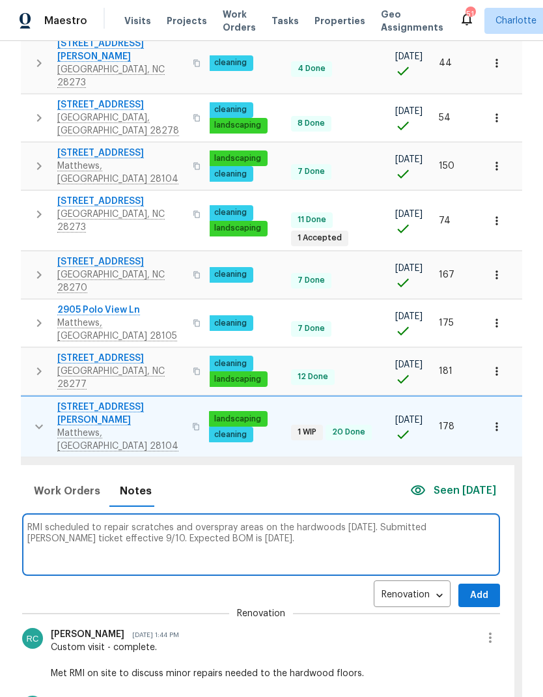
click at [263, 523] on textarea "RMI scheduled to repair scratches and overspray areas on the hardwoods this Wed…" at bounding box center [261, 545] width 468 height 44
click at [45, 523] on textarea "RMI scheduled to repair scratches and overspray areas on the hardwoods this Wed…" at bounding box center [261, 545] width 468 height 44
paste textarea "https://opendoor.atlassian.net/servicedesk/customer/portal/6/HSR-709358"
type textarea "RMI scheduled to repair scratches and overspray areas on the hardwoods this Wed…"
click at [481, 588] on span "Add" at bounding box center [479, 596] width 21 height 16
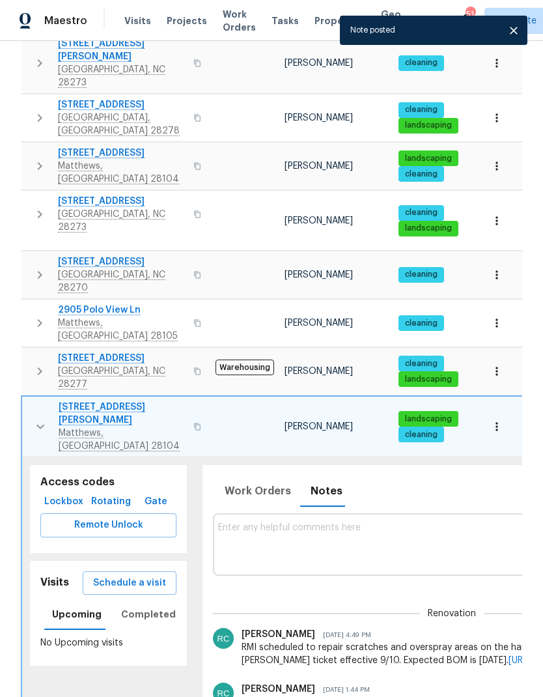
scroll to position [0, 0]
click at [38, 401] on button "button" at bounding box center [40, 427] width 26 height 52
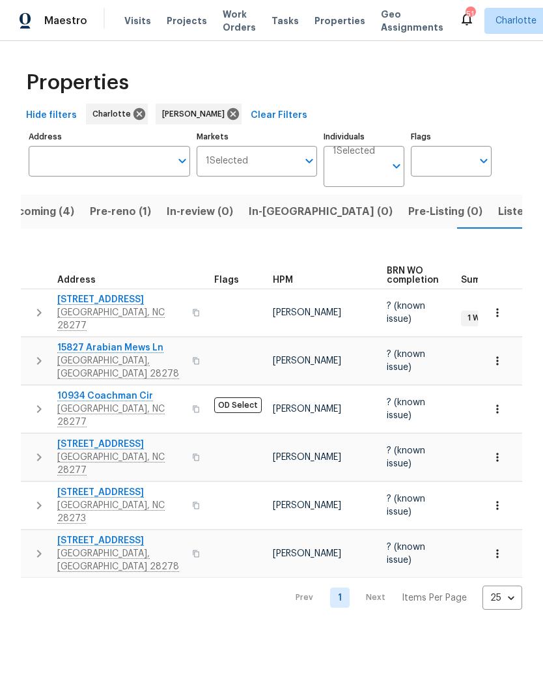
click at [498, 212] on span "Listed (26)" at bounding box center [526, 212] width 56 height 18
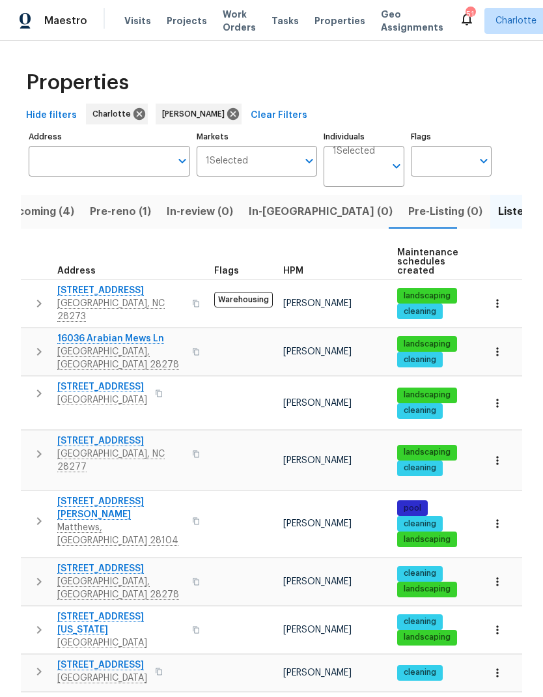
click at [66, 218] on span "Upcoming (4)" at bounding box center [38, 212] width 71 height 18
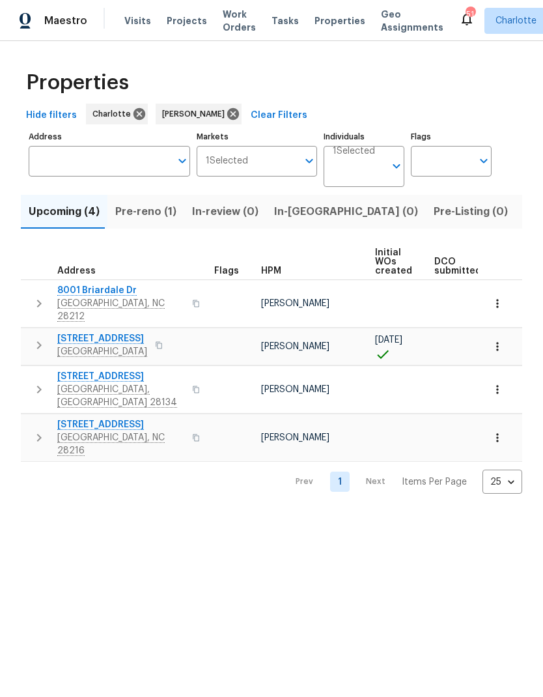
click at [148, 214] on span "Pre-reno (1)" at bounding box center [145, 212] width 61 height 18
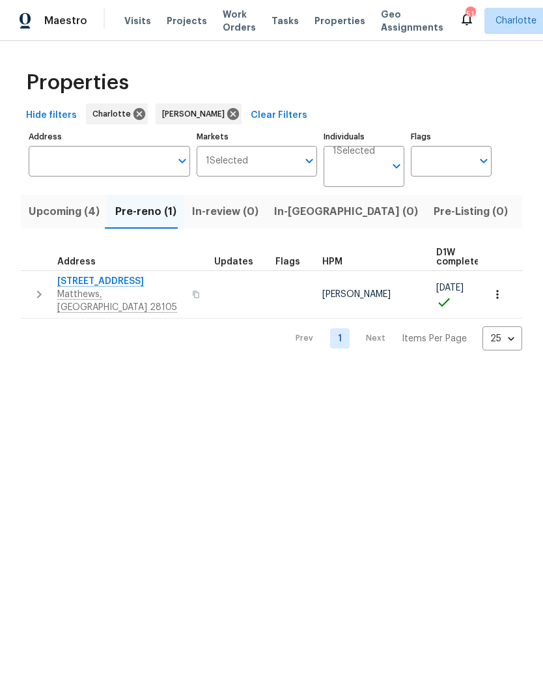
click at [137, 280] on span "3915 Cameron Run Ln" at bounding box center [120, 281] width 127 height 13
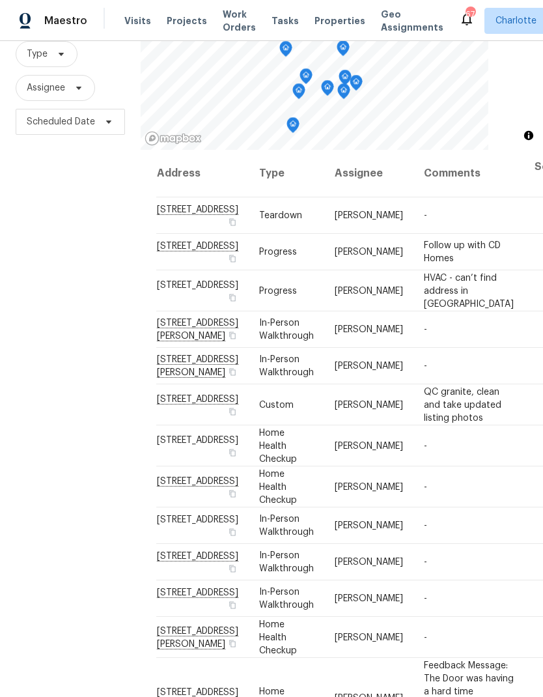
click at [59, 273] on div "Filters Reset ​ Type Assignee Scheduled Date" at bounding box center [70, 330] width 141 height 753
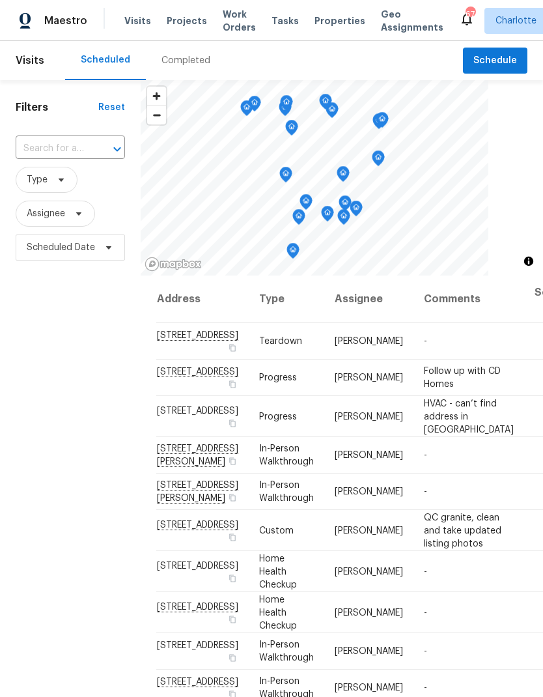
scroll to position [-1, 0]
click at [192, 24] on span "Projects" at bounding box center [187, 20] width 40 height 13
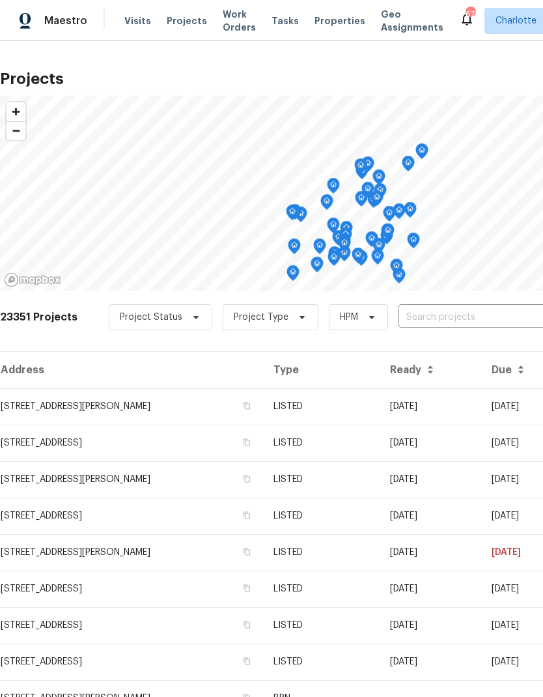
click at [426, 314] on input "text" at bounding box center [473, 318] width 149 height 20
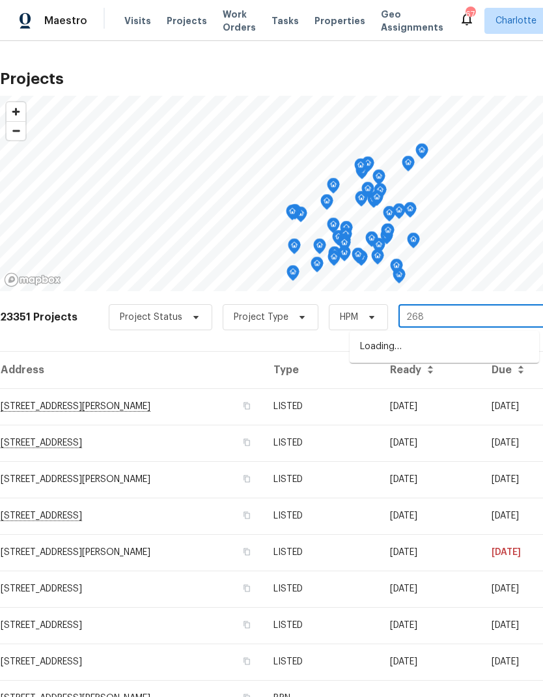
type input "2683"
click at [406, 358] on li "[STREET_ADDRESS][PERSON_NAME]" at bounding box center [445, 347] width 190 height 22
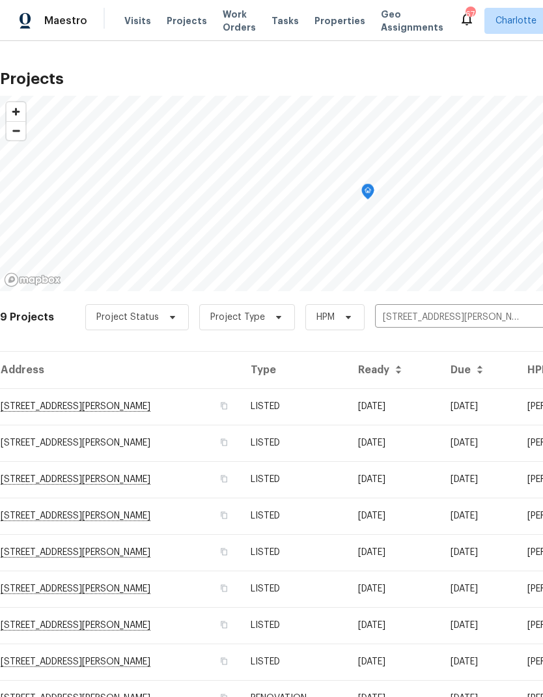
click at [48, 407] on td "[STREET_ADDRESS][PERSON_NAME]" at bounding box center [120, 406] width 240 height 36
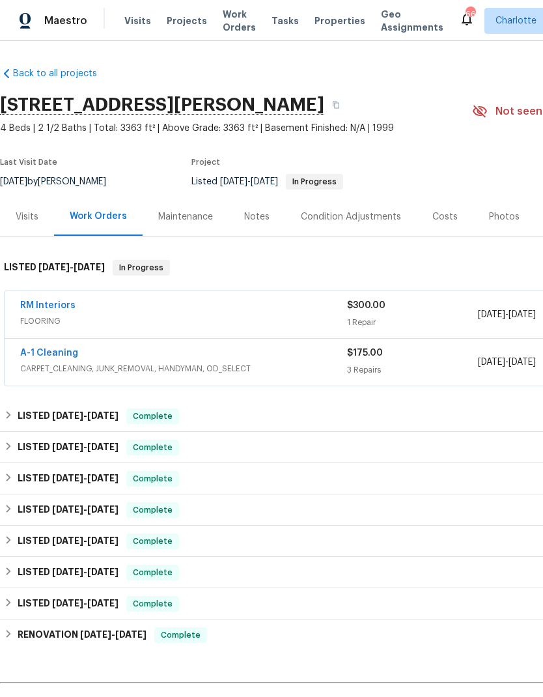
click at [44, 308] on link "RM Interiors" at bounding box center [47, 305] width 55 height 9
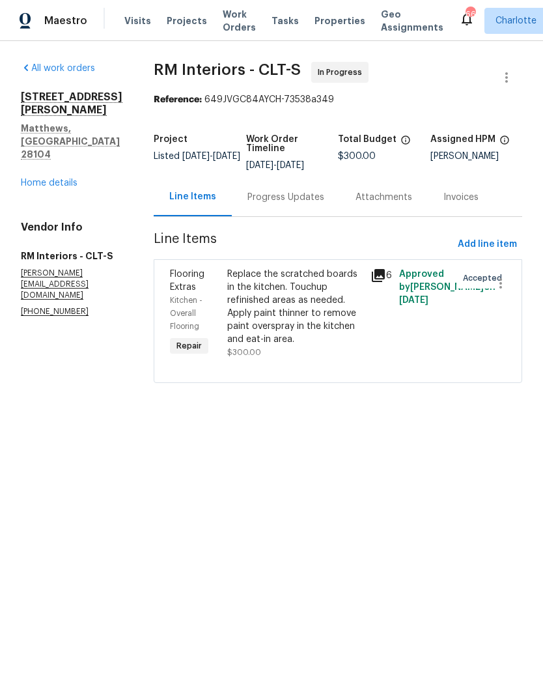
click at [51, 179] on link "Home details" at bounding box center [49, 183] width 57 height 9
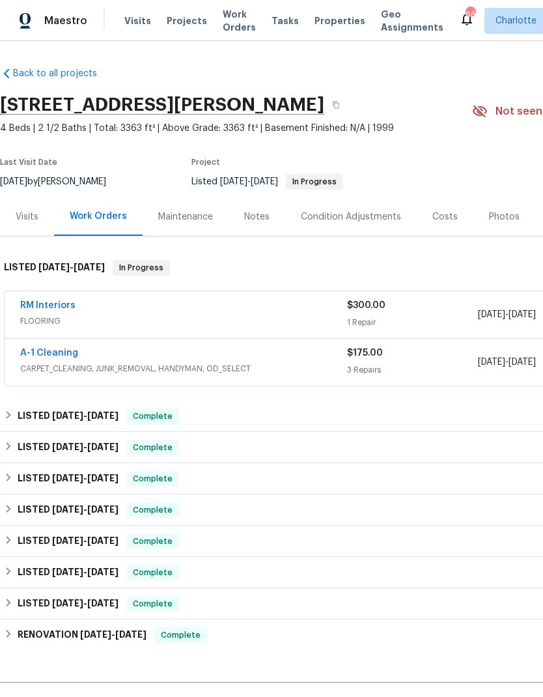
click at [435, 220] on div "Costs" at bounding box center [445, 216] width 25 height 13
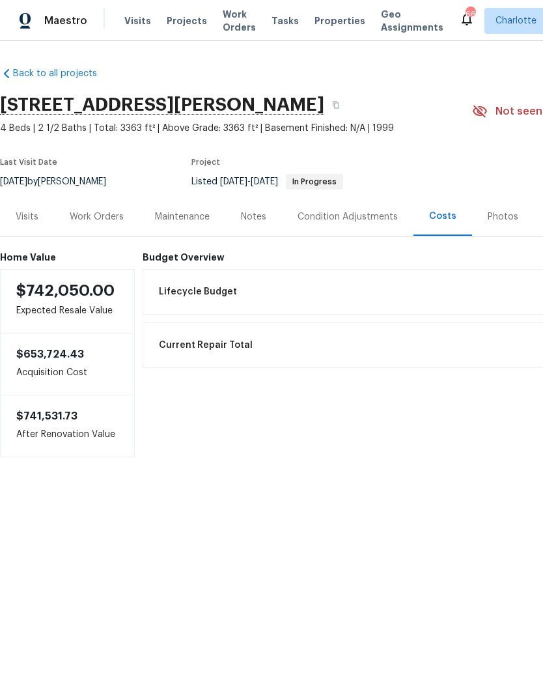
click at [90, 225] on div "Work Orders" at bounding box center [96, 216] width 85 height 38
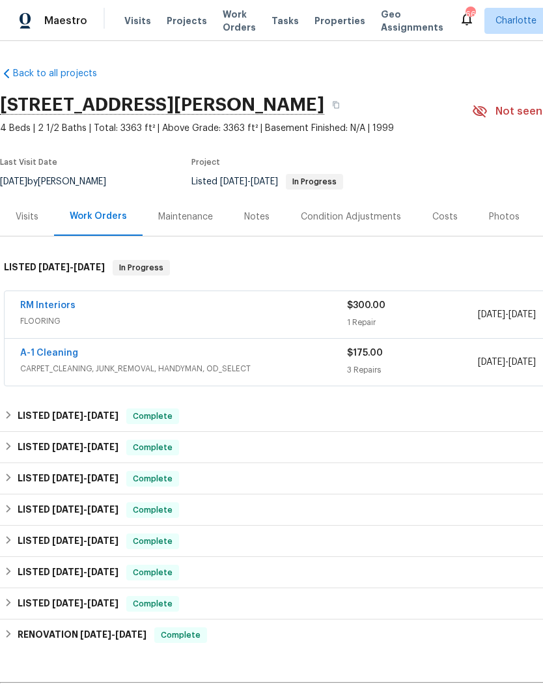
click at [49, 304] on link "RM Interiors" at bounding box center [47, 305] width 55 height 9
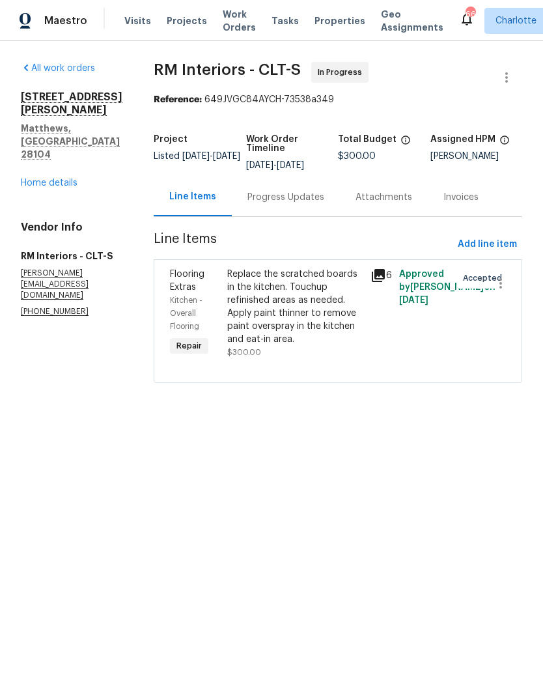
click at [35, 145] on div "2683 Beulah Church Rd Matthews, NC 28104 Home details" at bounding box center [72, 140] width 102 height 99
click at [332, 277] on div "Replace the scratched boards in the kitchen. Touchup refinished areas as needed…" at bounding box center [295, 307] width 136 height 78
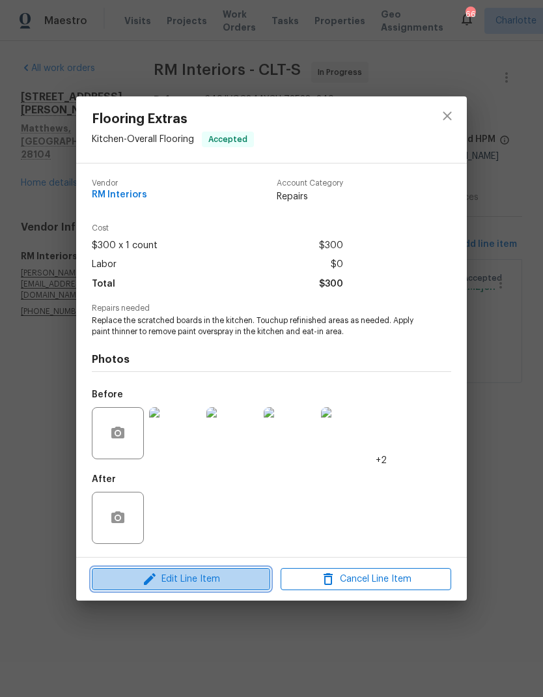
click at [225, 581] on span "Edit Line Item" at bounding box center [181, 579] width 171 height 16
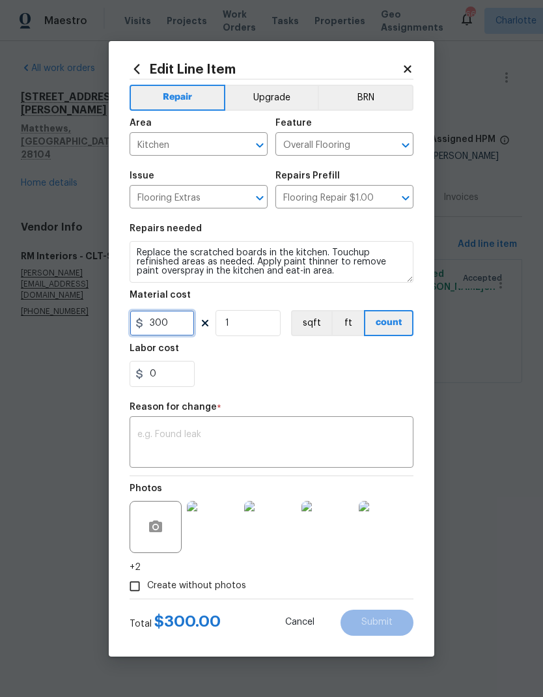
click at [186, 326] on input "300" at bounding box center [162, 323] width 65 height 26
click at [310, 452] on textarea at bounding box center [271, 443] width 268 height 27
type input "727.5"
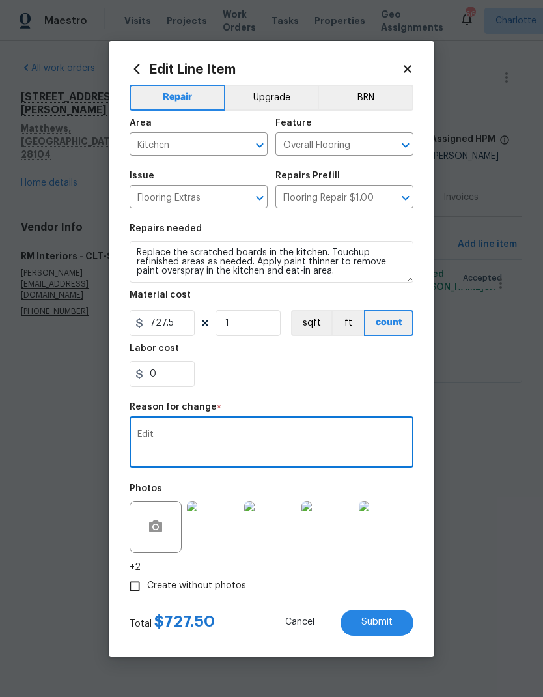
type textarea "Edit"
click at [391, 613] on button "Submit" at bounding box center [377, 623] width 73 height 26
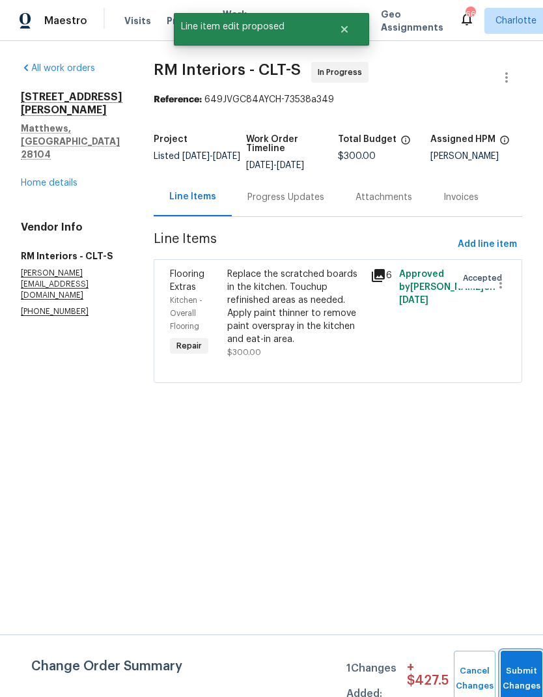
click at [530, 665] on button "Submit Changes" at bounding box center [522, 679] width 42 height 56
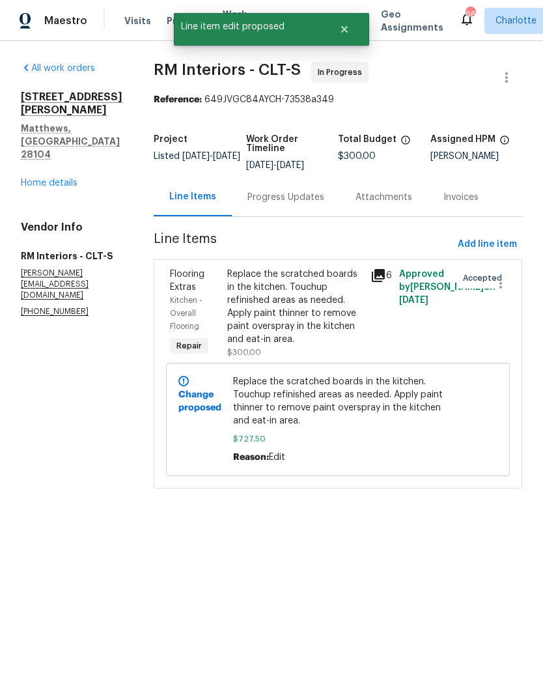
click at [379, 278] on icon at bounding box center [379, 276] width 16 height 16
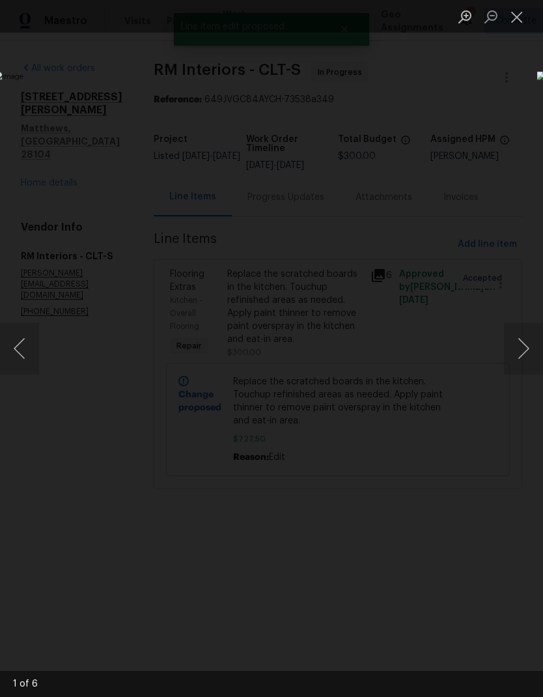
click at [519, 355] on button "Next image" at bounding box center [523, 349] width 39 height 52
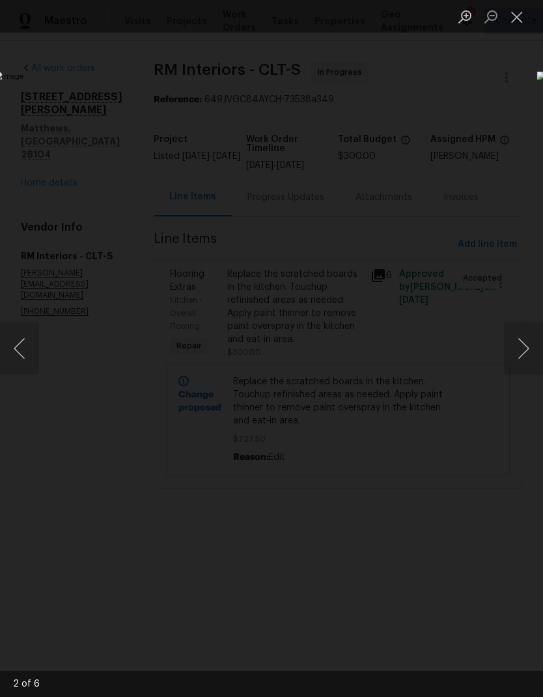
click at [515, 366] on button "Next image" at bounding box center [523, 349] width 39 height 52
click at [521, 360] on button "Next image" at bounding box center [523, 349] width 39 height 52
click at [523, 356] on button "Next image" at bounding box center [523, 349] width 39 height 52
click at [522, 353] on button "Next image" at bounding box center [523, 349] width 39 height 52
click at [529, 354] on button "Next image" at bounding box center [523, 349] width 39 height 52
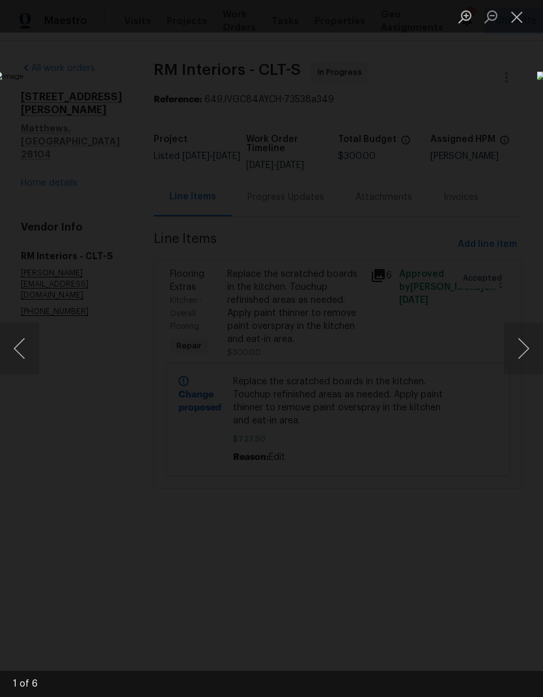
click at [523, 20] on button "Close lightbox" at bounding box center [517, 16] width 26 height 23
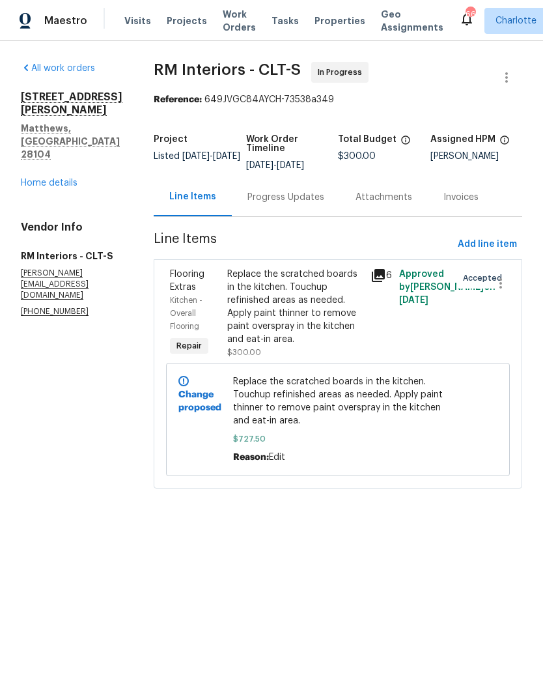
click at [44, 179] on link "Home details" at bounding box center [49, 183] width 57 height 9
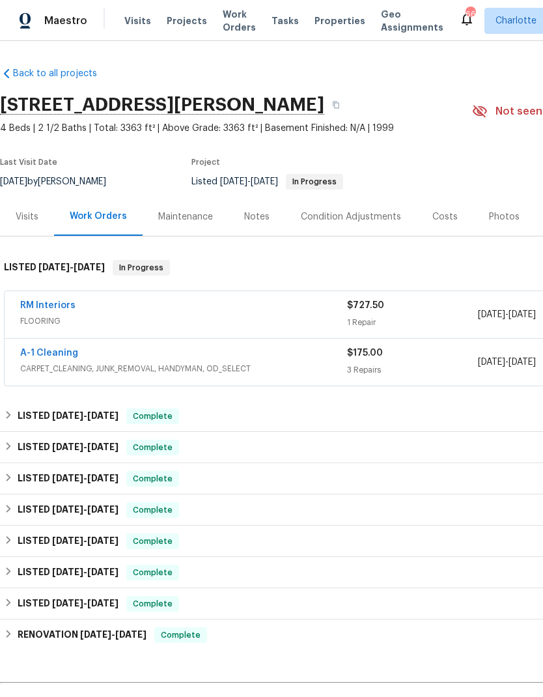
click at [65, 14] on span "Maestro" at bounding box center [65, 20] width 43 height 13
